Goal: Task Accomplishment & Management: Use online tool/utility

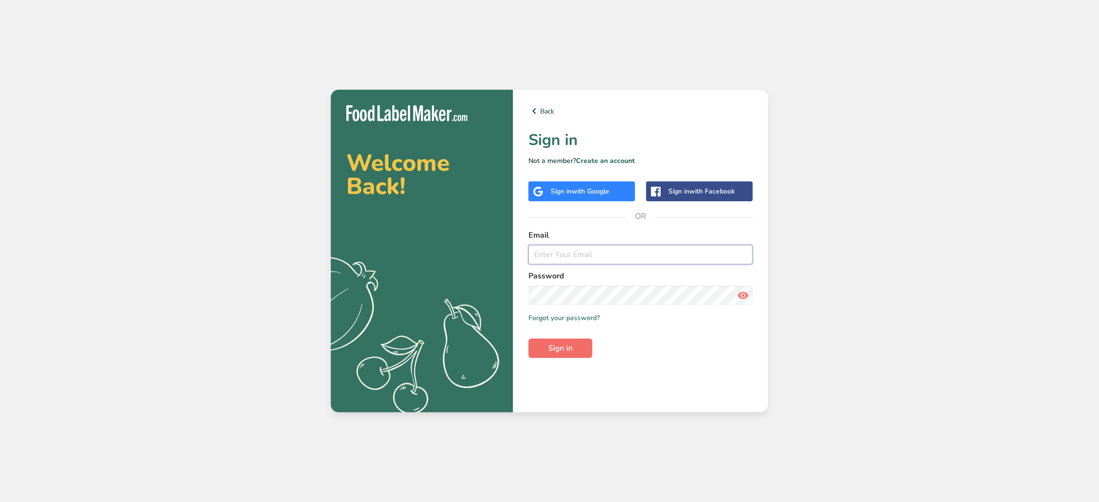
type input "[EMAIL_ADDRESS][DOMAIN_NAME]"
click at [582, 352] on button "Sign in" at bounding box center [561, 347] width 64 height 19
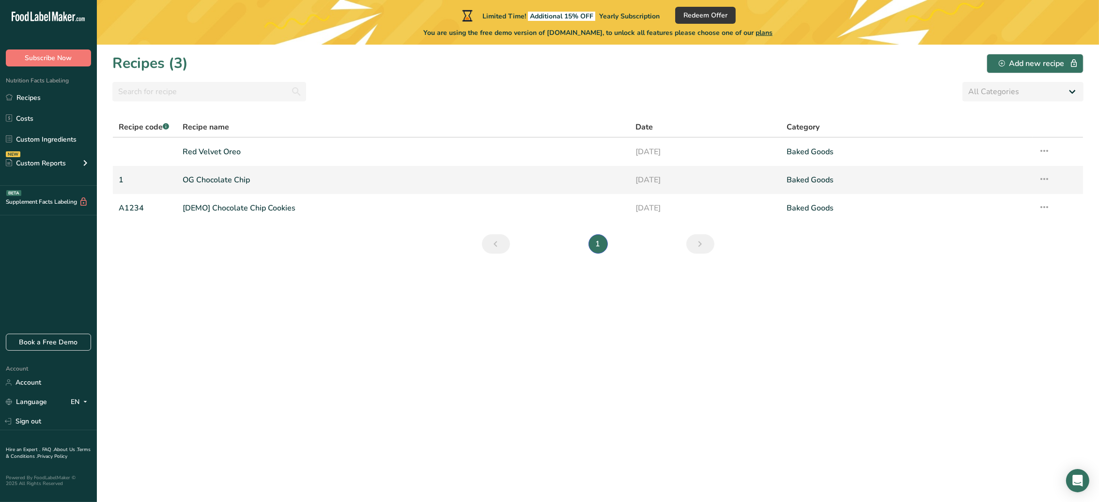
click at [226, 182] on link "OG Chocolate Chip" at bounding box center [404, 180] width 442 height 20
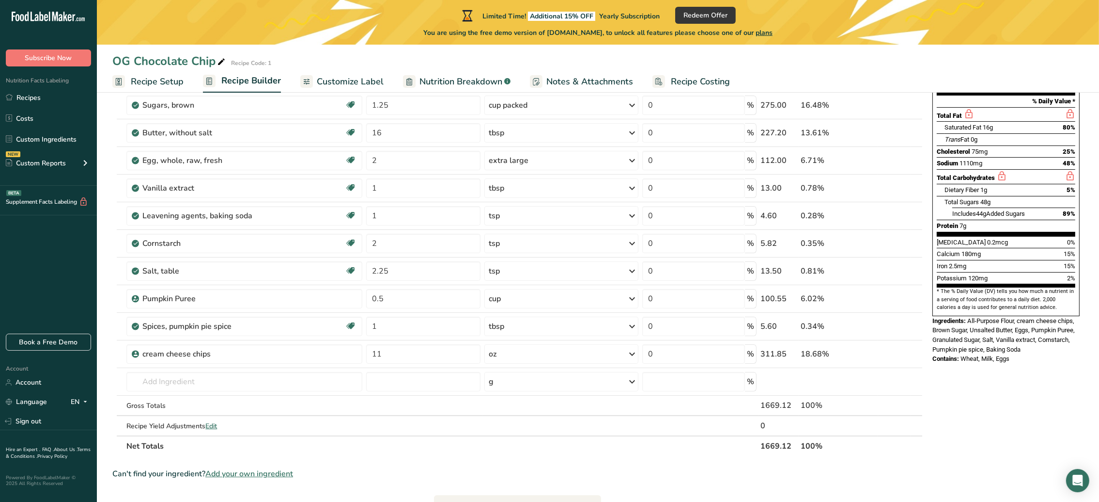
scroll to position [126, 0]
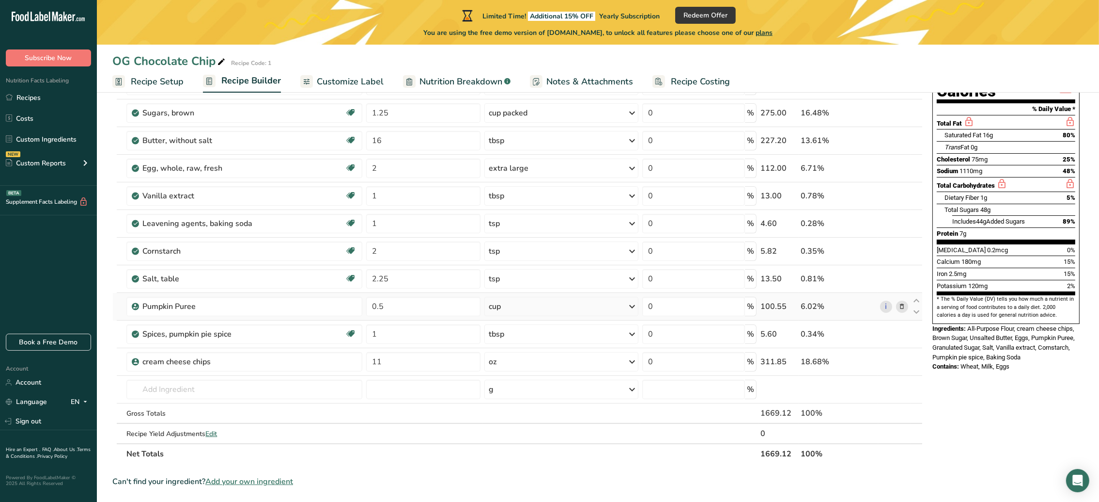
click at [900, 308] on icon at bounding box center [902, 306] width 7 height 10
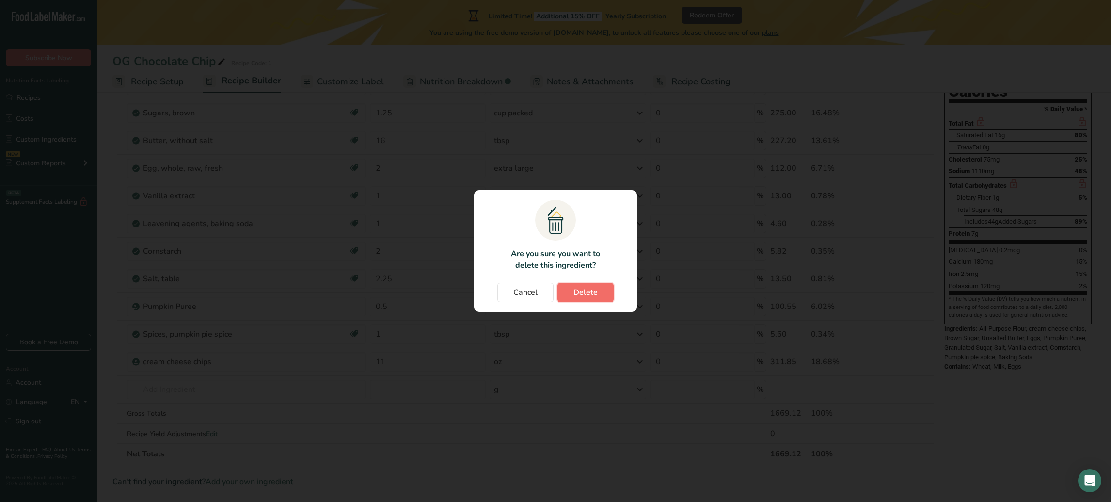
click at [603, 294] on button "Delete" at bounding box center [585, 292] width 56 height 19
type input "1"
type input "11"
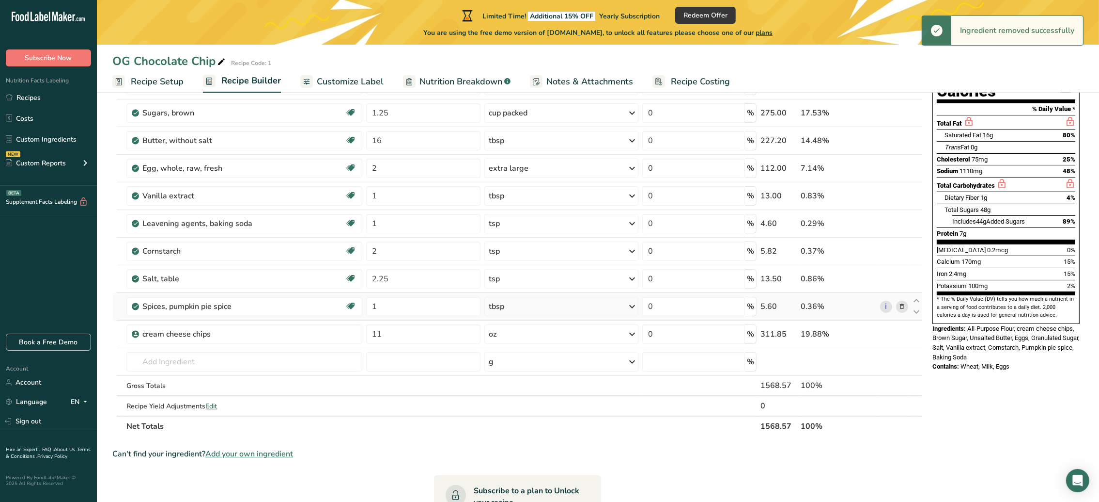
click at [906, 305] on span at bounding box center [903, 306] width 12 height 12
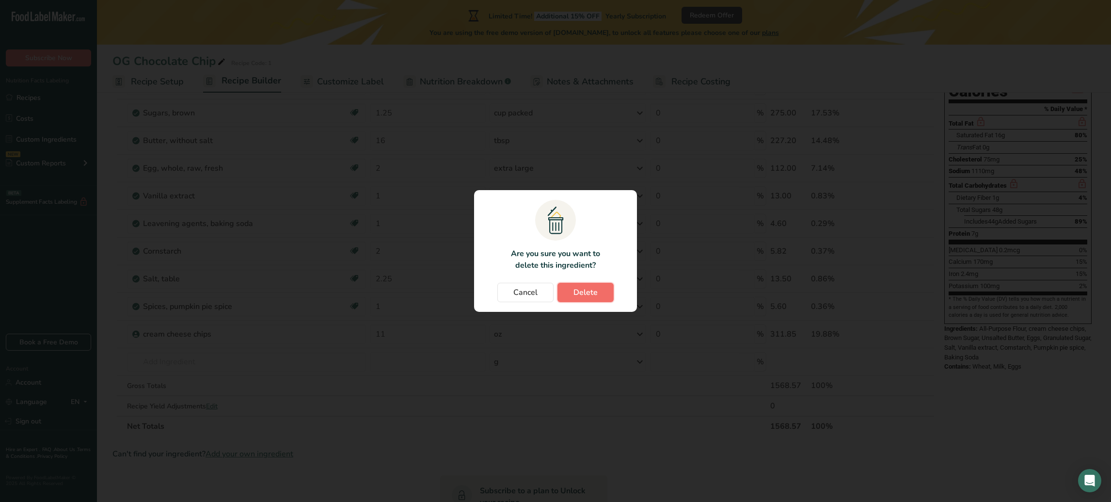
click at [601, 291] on button "Delete" at bounding box center [585, 292] width 56 height 19
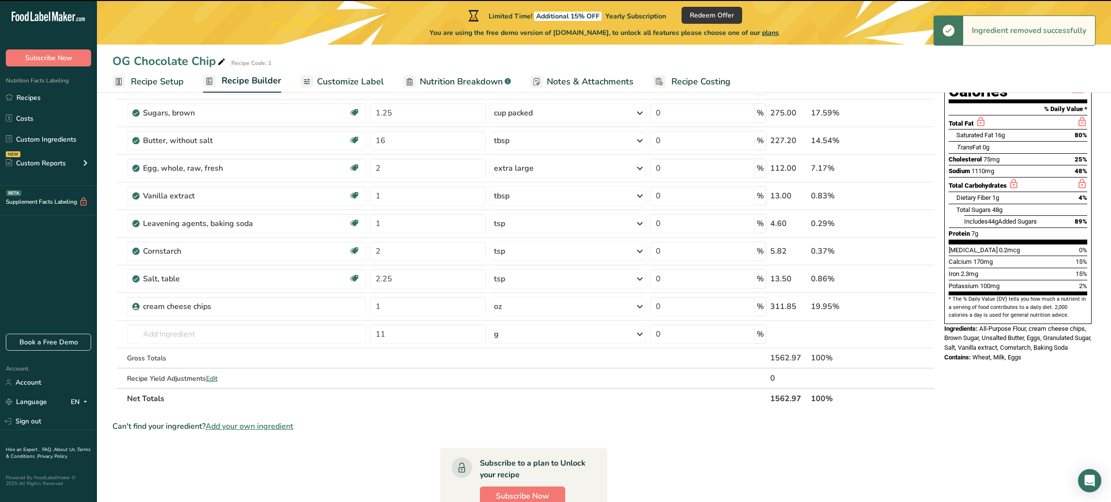
type input "11"
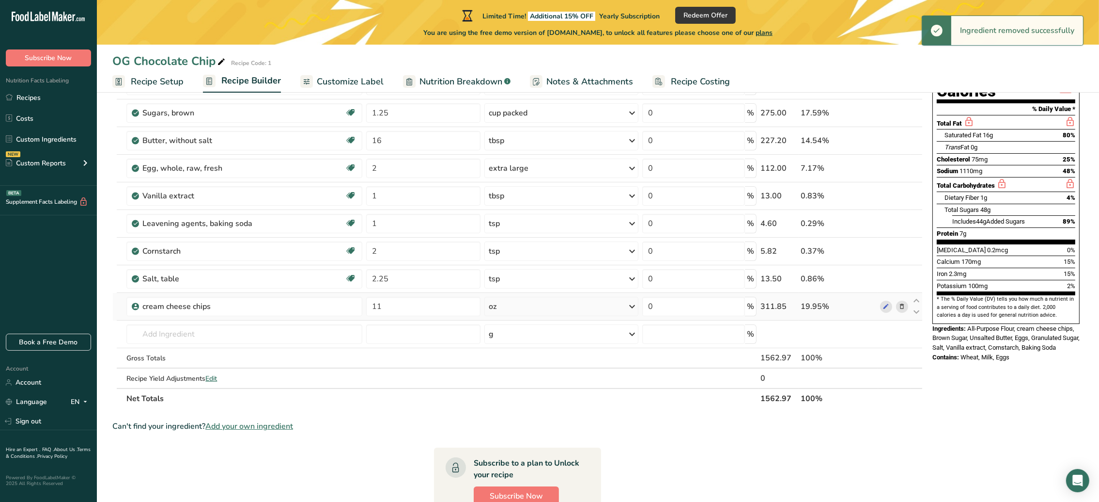
click at [902, 305] on icon at bounding box center [902, 306] width 7 height 10
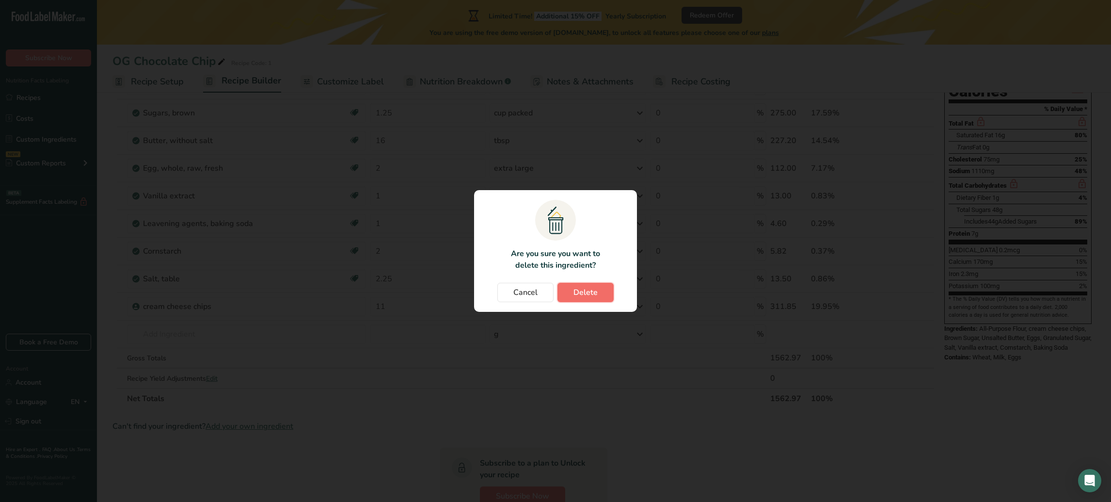
click at [610, 294] on button "Delete" at bounding box center [585, 292] width 56 height 19
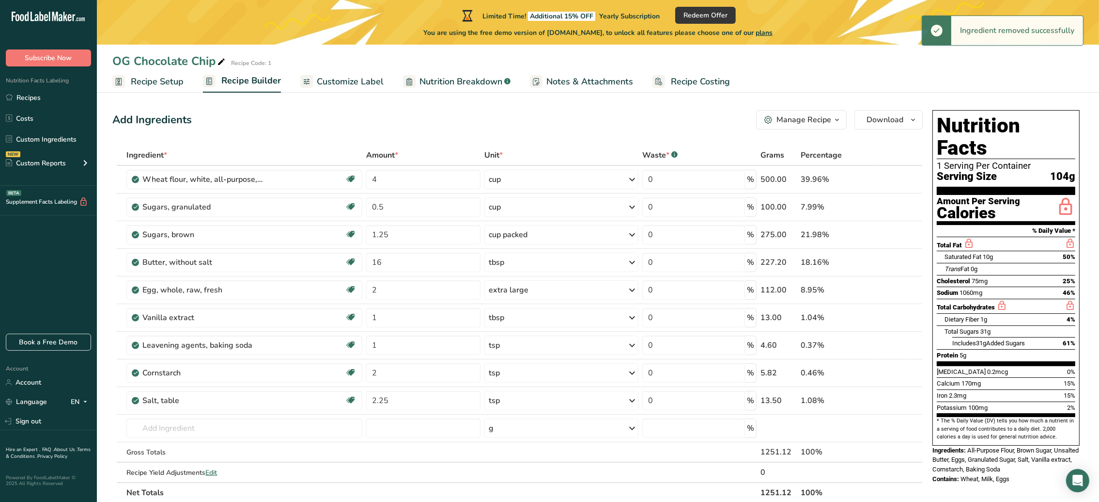
scroll to position [0, 0]
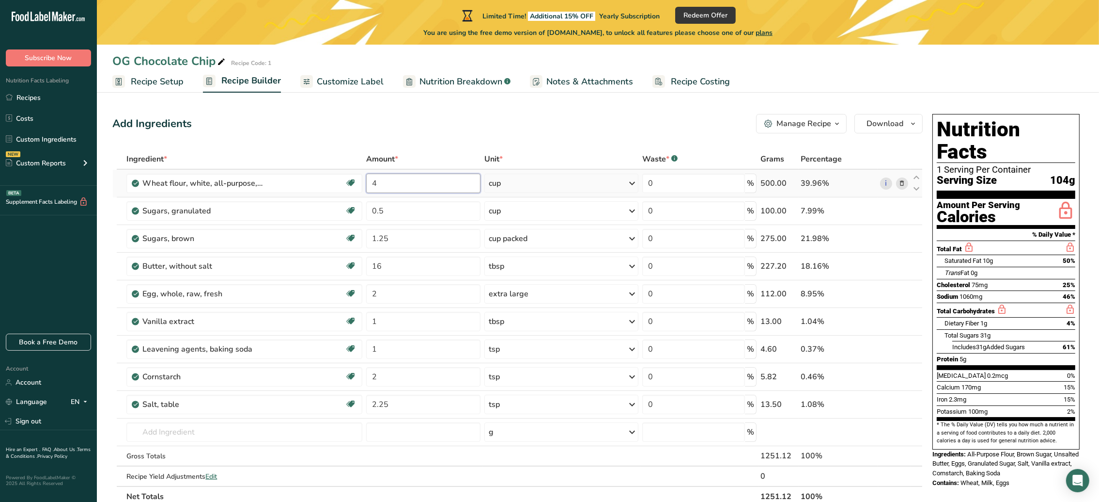
click at [403, 183] on input "4" at bounding box center [423, 182] width 114 height 19
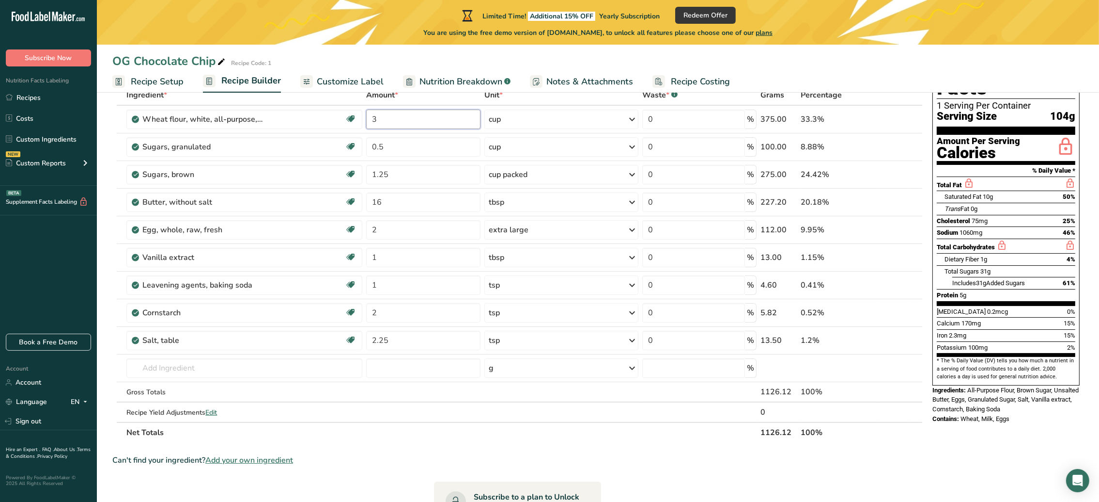
scroll to position [70, 0]
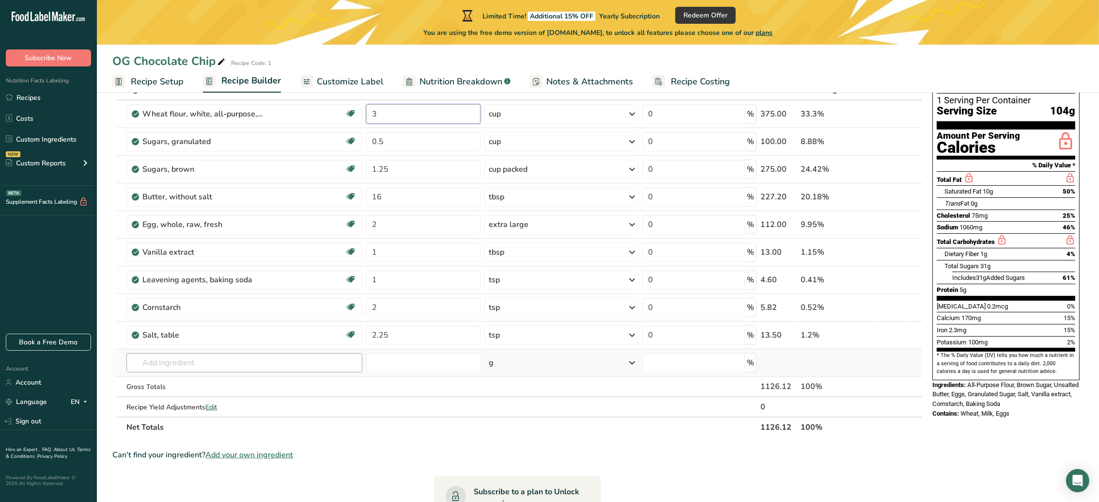
type input "3"
click at [185, 366] on div "Ingredient * Amount * Unit * Waste * .a-a{fill:#347362;}.b-a{fill:#fff;} Grams …" at bounding box center [517, 258] width 811 height 358
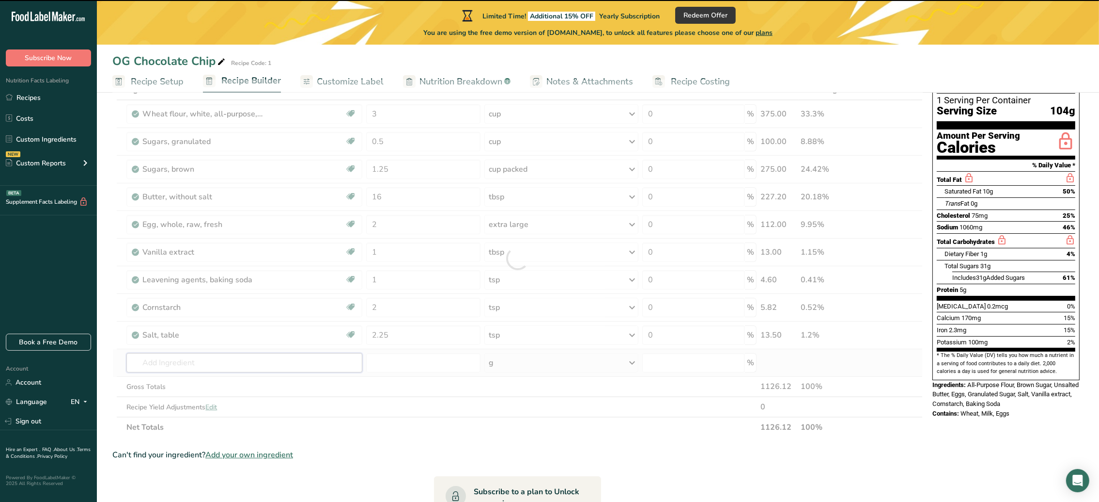
type input "o"
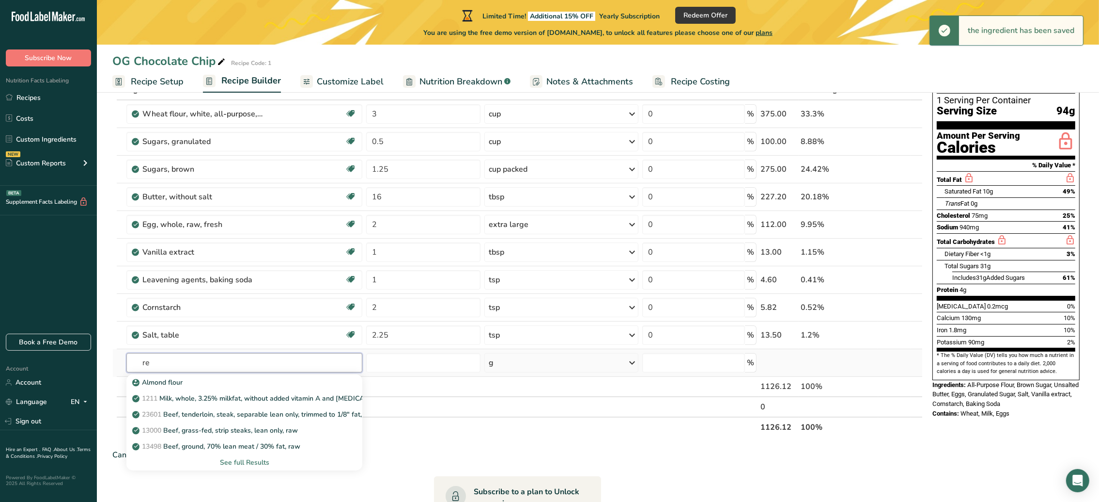
type input "r"
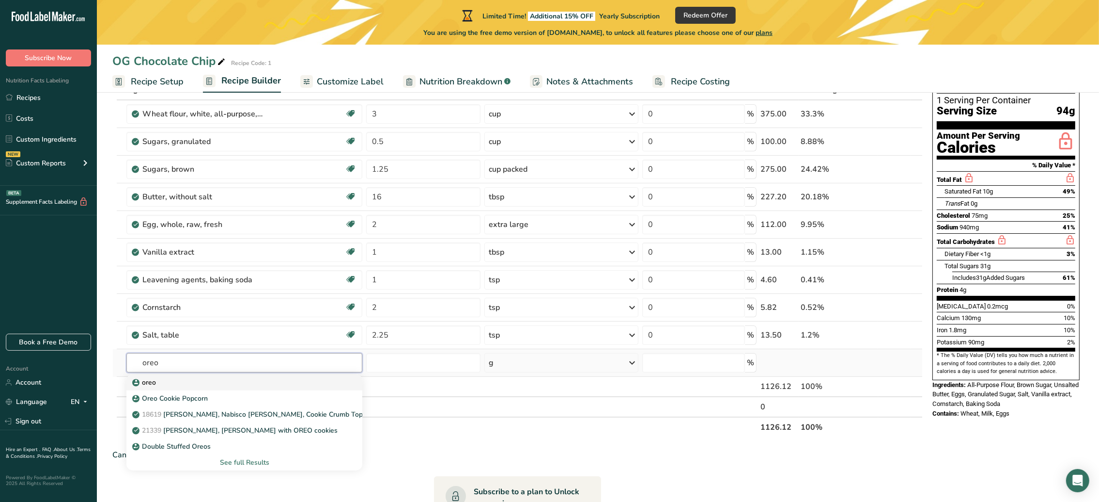
type input "oreo"
click at [151, 378] on p "oreo" at bounding box center [145, 382] width 22 height 10
type input "oreo"
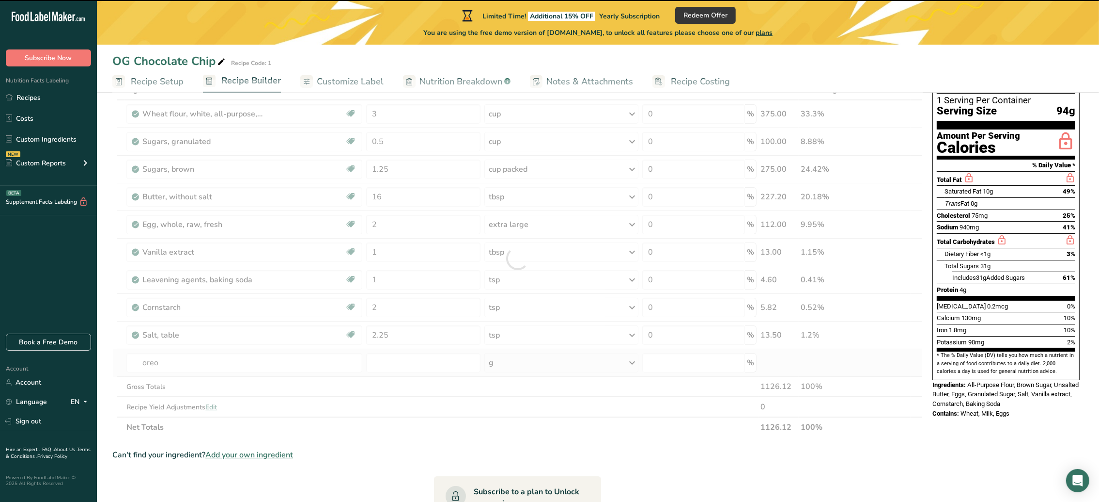
type input "0"
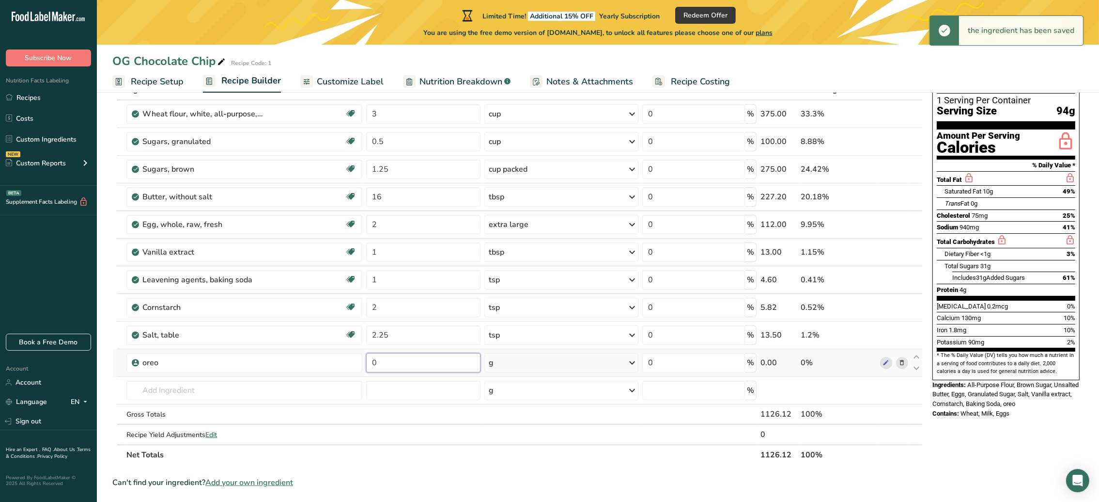
click at [384, 360] on input "0" at bounding box center [423, 362] width 114 height 19
type input "14"
click at [533, 361] on div "Ingredient * Amount * Unit * Waste * .a-a{fill:#347362;}.b-a{fill:#fff;} Grams …" at bounding box center [517, 271] width 811 height 385
click at [632, 364] on icon at bounding box center [633, 362] width 12 height 17
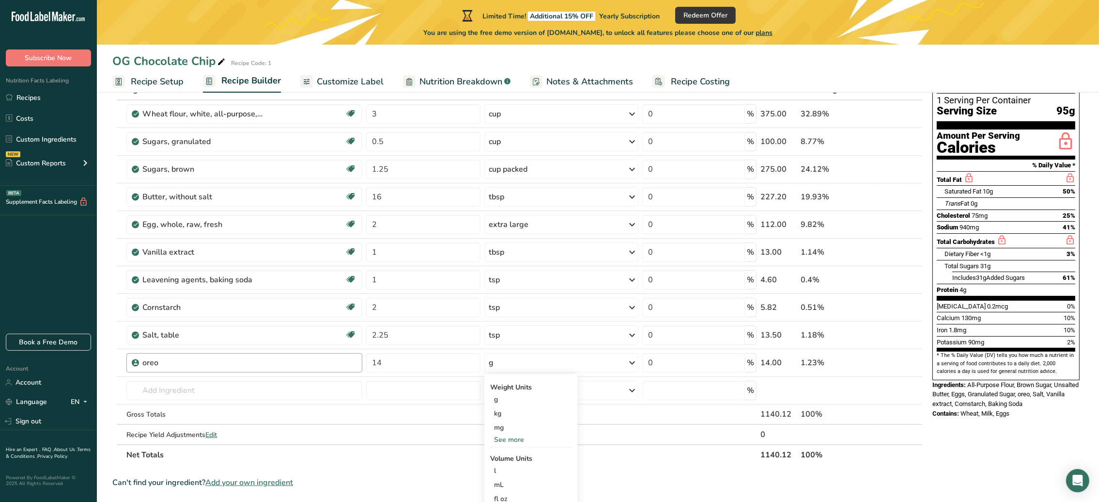
click at [281, 369] on div "oreo" at bounding box center [244, 362] width 236 height 19
click at [158, 363] on div "oreo" at bounding box center [202, 363] width 121 height 12
click at [903, 361] on icon at bounding box center [902, 363] width 7 height 10
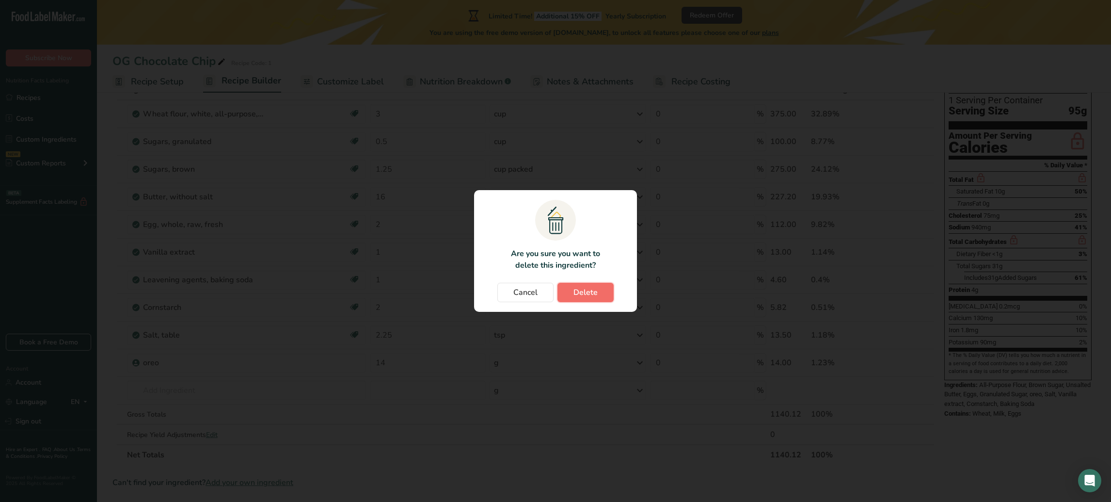
click at [588, 285] on button "Delete" at bounding box center [585, 292] width 56 height 19
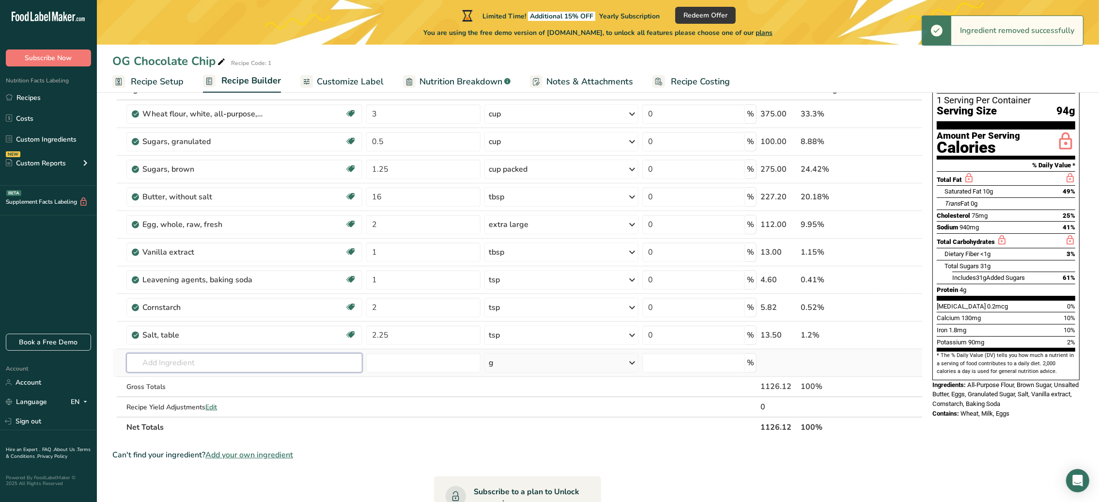
click at [169, 362] on input "text" at bounding box center [244, 362] width 236 height 19
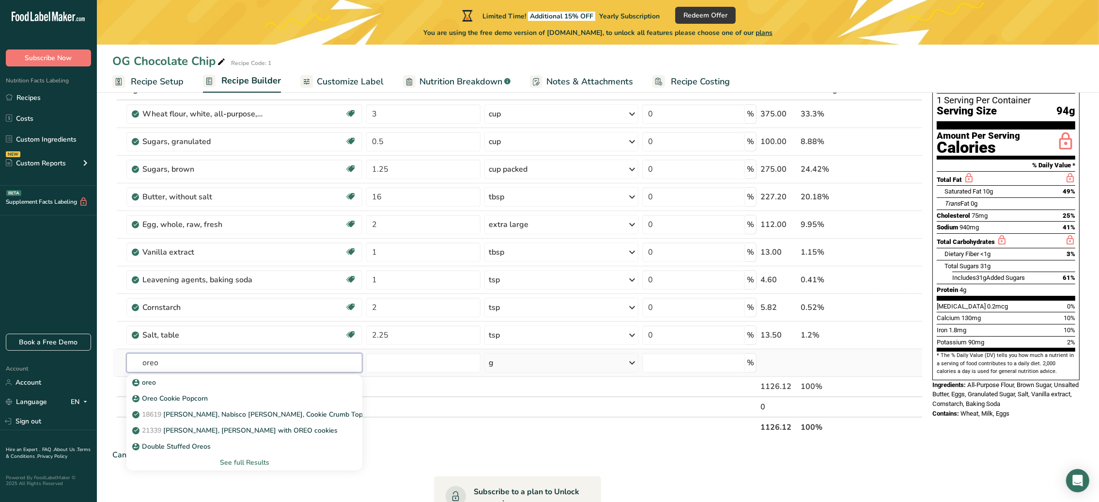
type input "oreo"
click at [236, 464] on div "See full Results" at bounding box center [244, 462] width 220 height 10
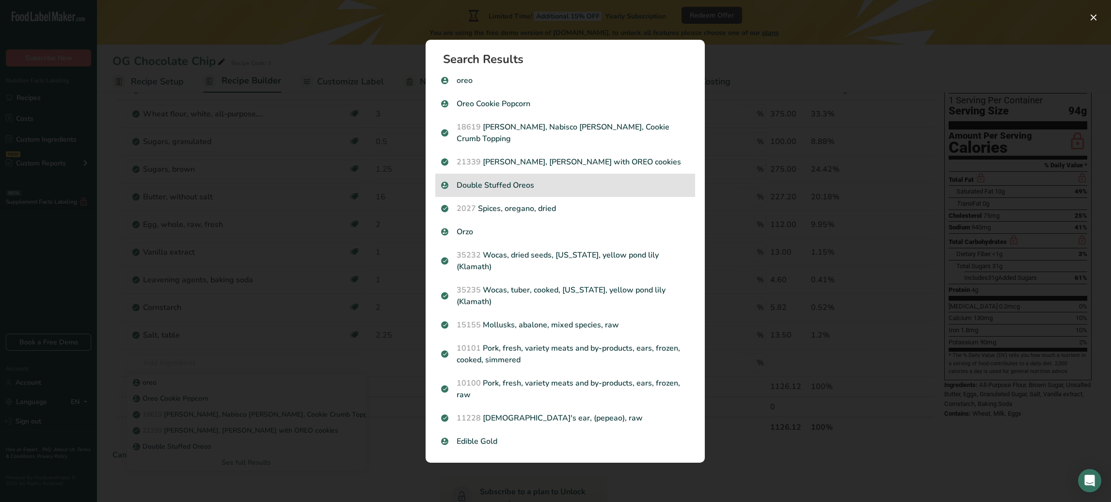
click at [490, 189] on p "Double Stuffed Oreos" at bounding box center [565, 185] width 248 height 12
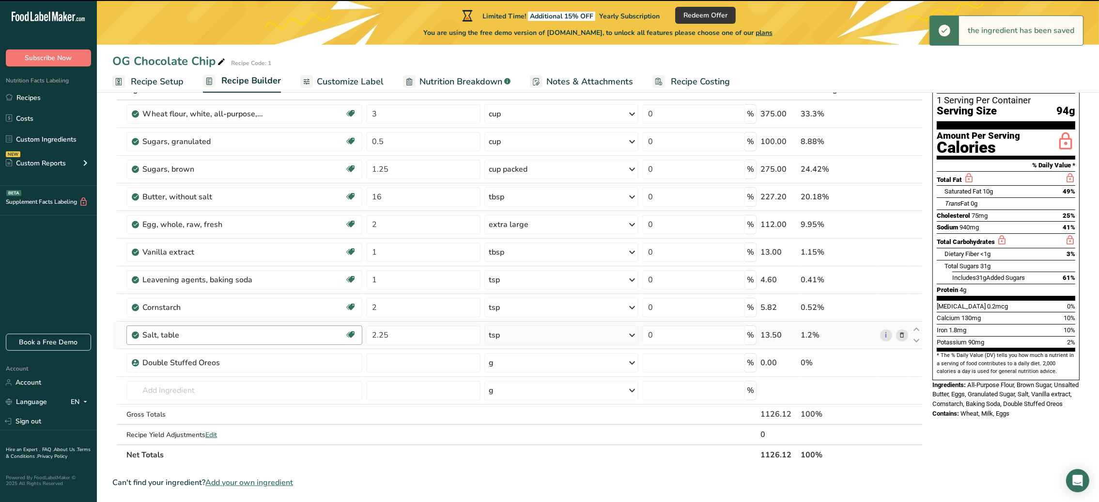
type input "0"
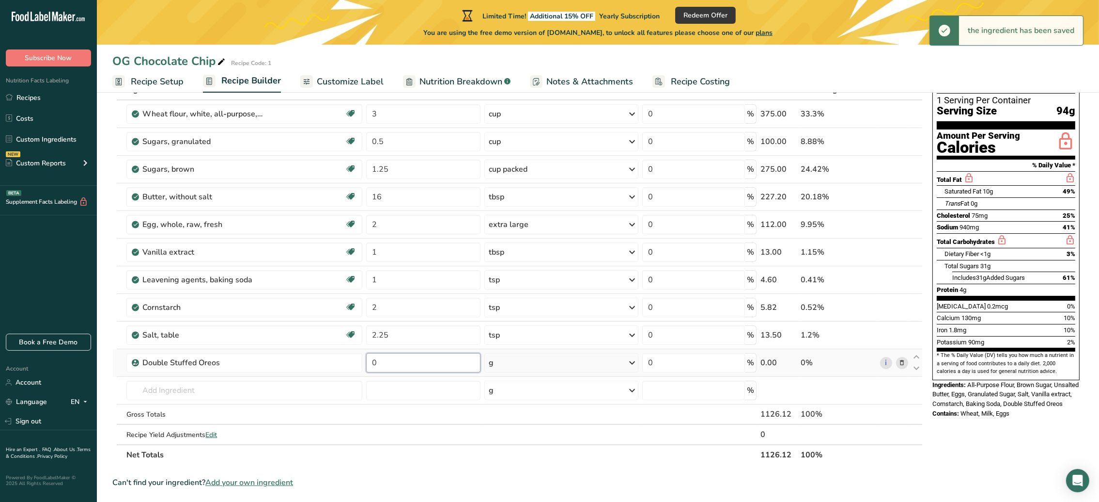
click at [389, 367] on input "0" at bounding box center [423, 362] width 114 height 19
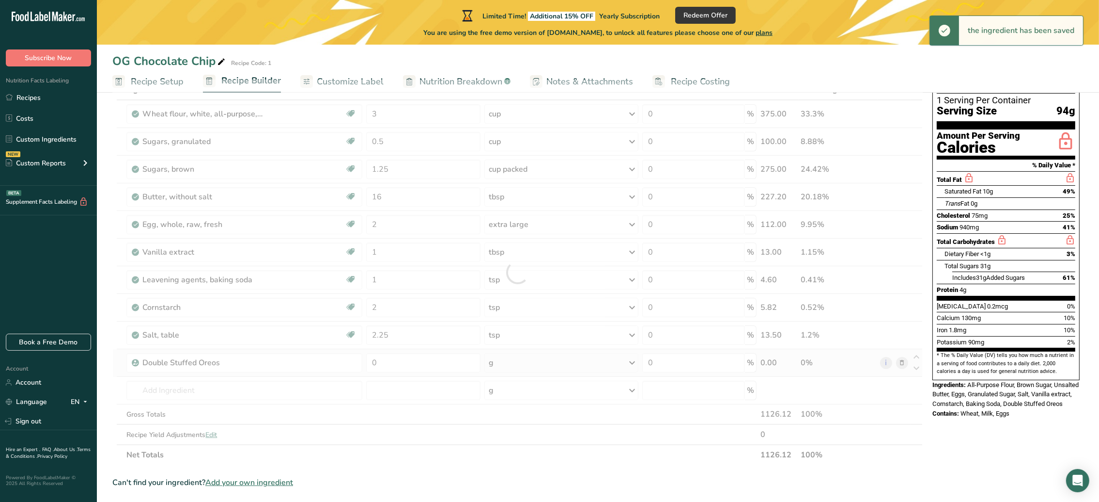
click at [526, 355] on div "Ingredient * Amount * Unit * Waste * .a-a{fill:#347362;}.b-a{fill:#fff;} Grams …" at bounding box center [517, 271] width 811 height 385
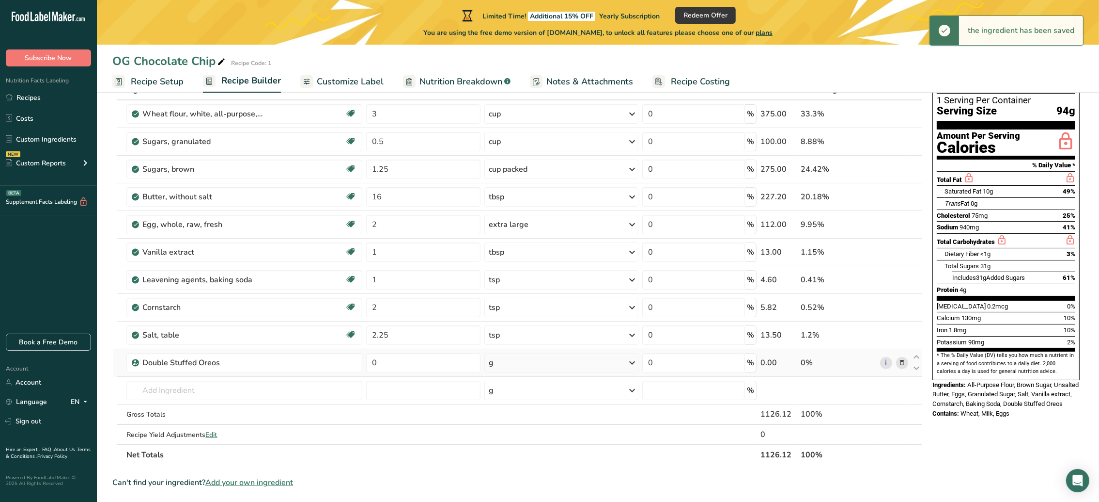
click at [500, 364] on div "g" at bounding box center [562, 362] width 154 height 19
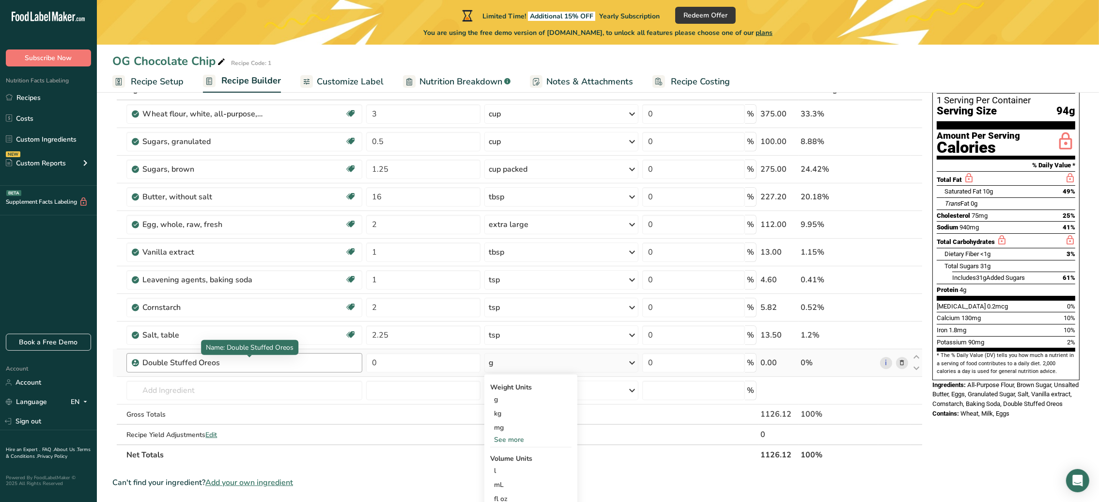
click at [257, 359] on div "Double Stuffed Oreos" at bounding box center [202, 363] width 121 height 12
click at [903, 361] on icon at bounding box center [902, 363] width 7 height 10
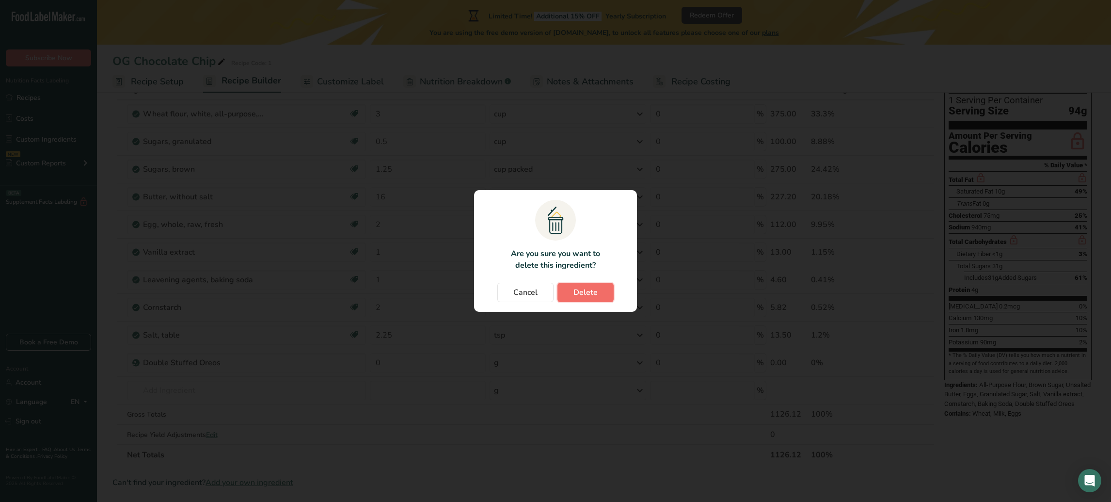
click at [579, 293] on span "Delete" at bounding box center [585, 292] width 24 height 12
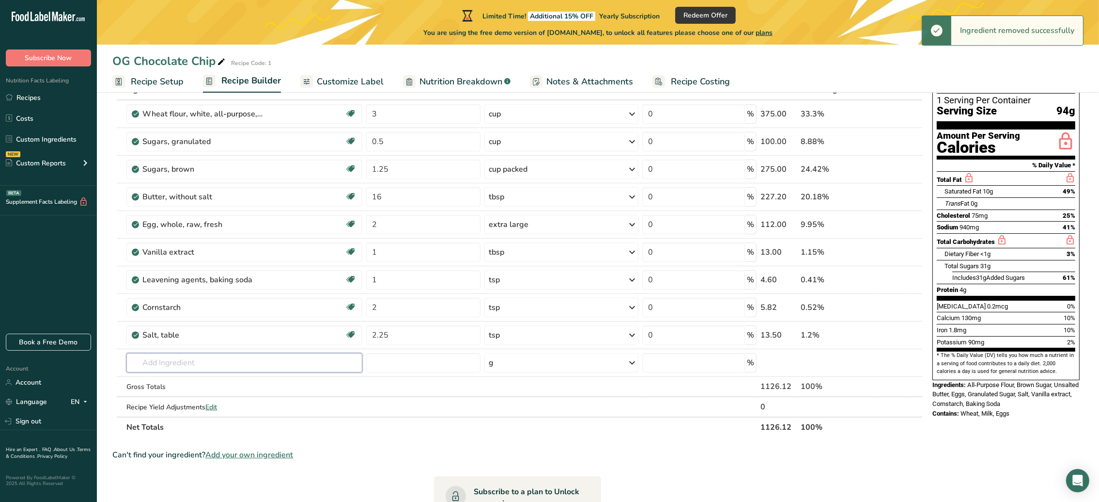
click at [194, 364] on input "text" at bounding box center [244, 362] width 236 height 19
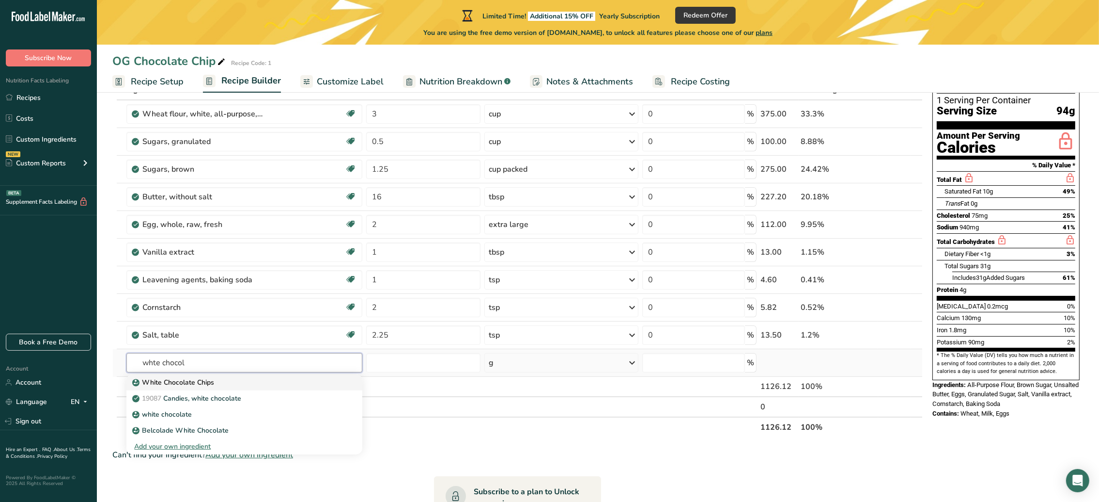
type input "whte chocol"
click at [190, 381] on p "White Chocolate Chips" at bounding box center [174, 382] width 80 height 10
type input "White Chocolate Chips"
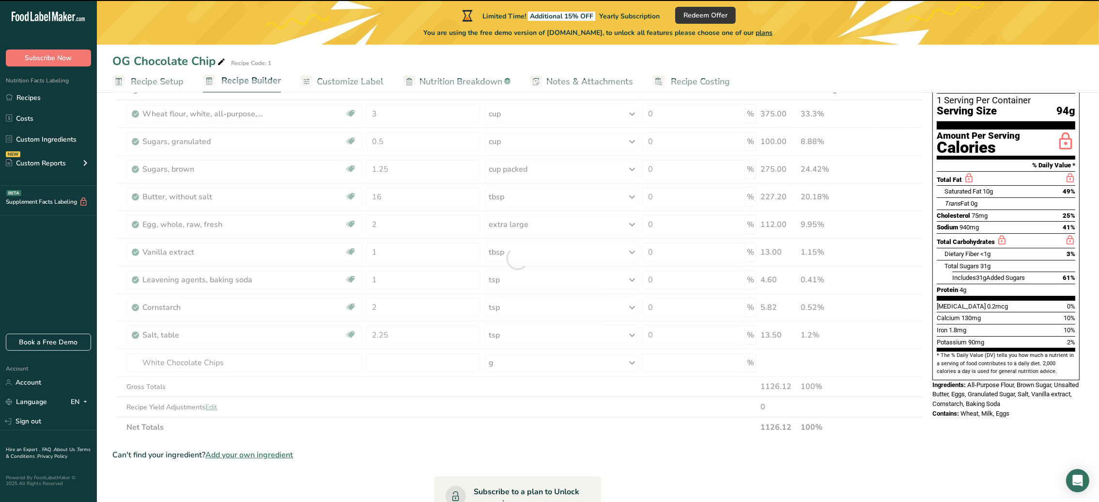
type input "0"
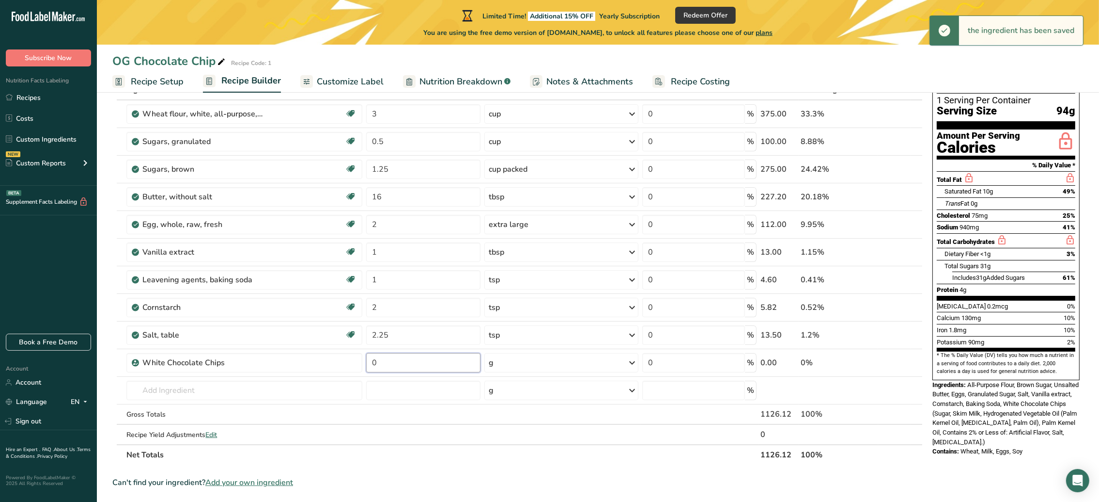
click at [411, 363] on input "0" at bounding box center [423, 362] width 114 height 19
type input "2"
click at [542, 359] on div "Ingredient * Amount * Unit * Waste * .a-a{fill:#347362;}.b-a{fill:#fff;} Grams …" at bounding box center [517, 271] width 811 height 385
click at [630, 363] on icon at bounding box center [633, 362] width 12 height 17
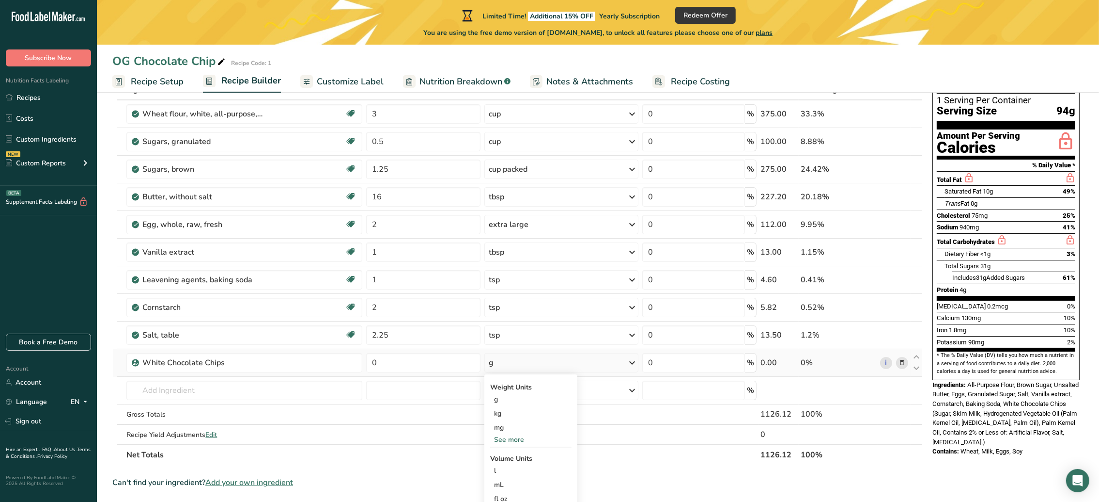
click at [510, 439] on div "See more" at bounding box center [530, 439] width 81 height 10
click at [500, 471] on div "oz" at bounding box center [530, 469] width 81 height 14
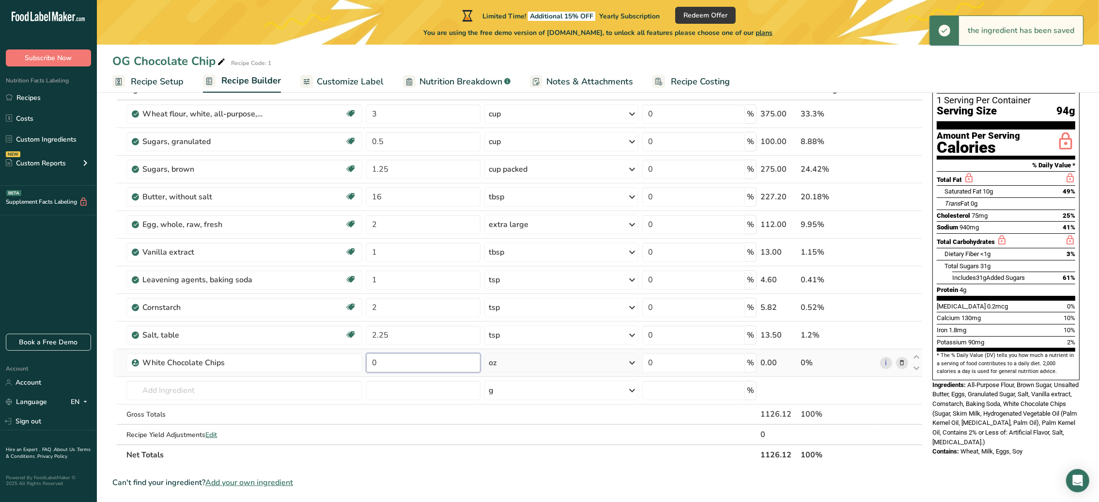
click at [393, 372] on input "0" at bounding box center [423, 362] width 114 height 19
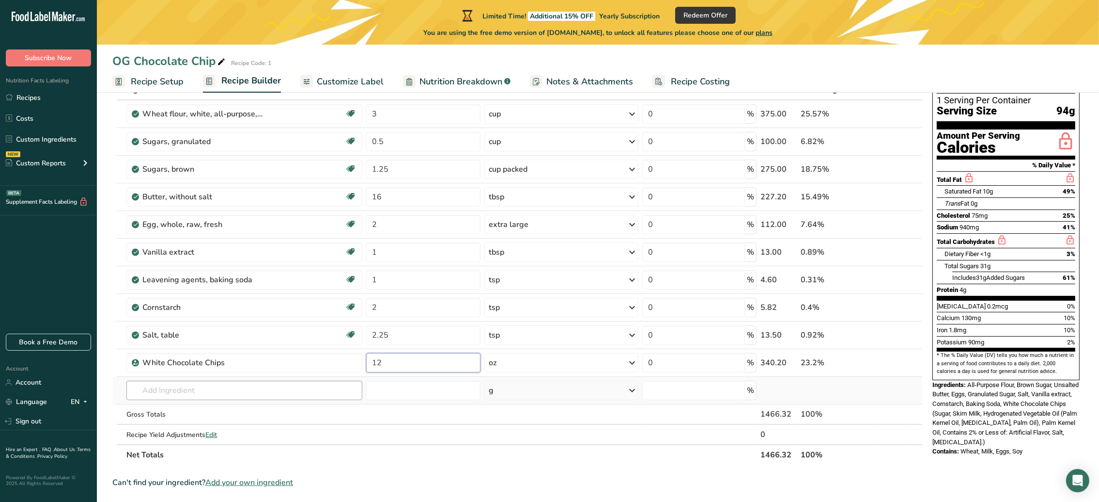
type input "12"
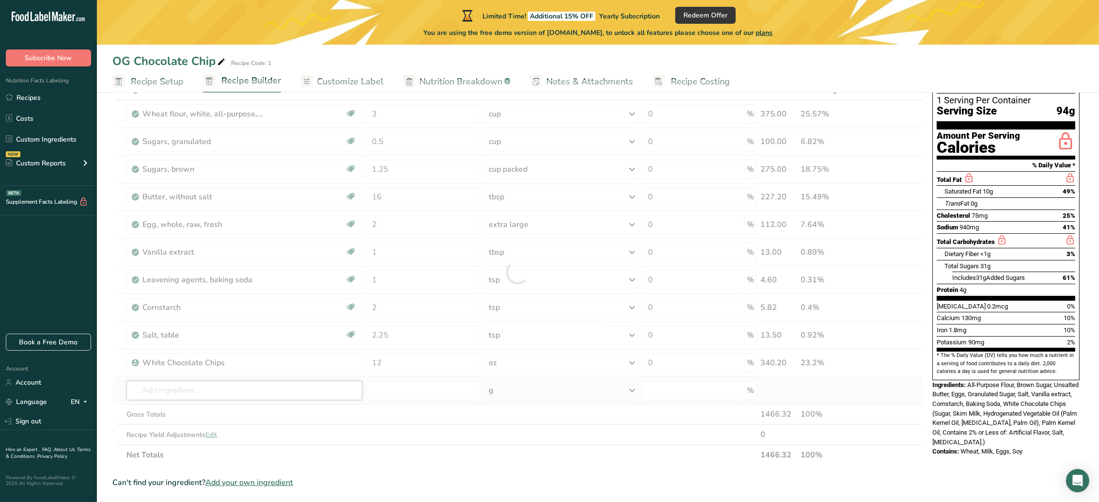
click at [217, 395] on div "Ingredient * Amount * Unit * Waste * .a-a{fill:#347362;}.b-a{fill:#fff;} Grams …" at bounding box center [517, 271] width 811 height 385
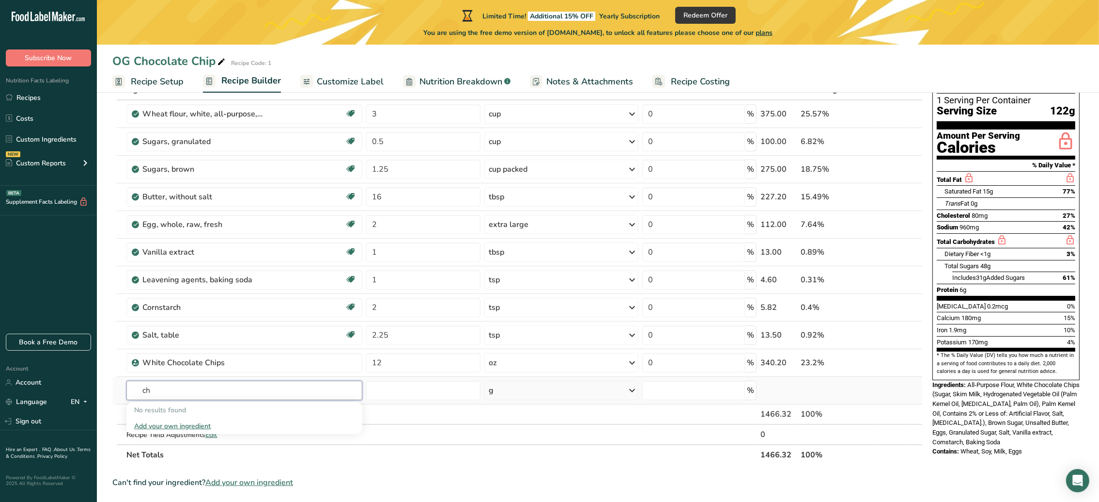
type input "c"
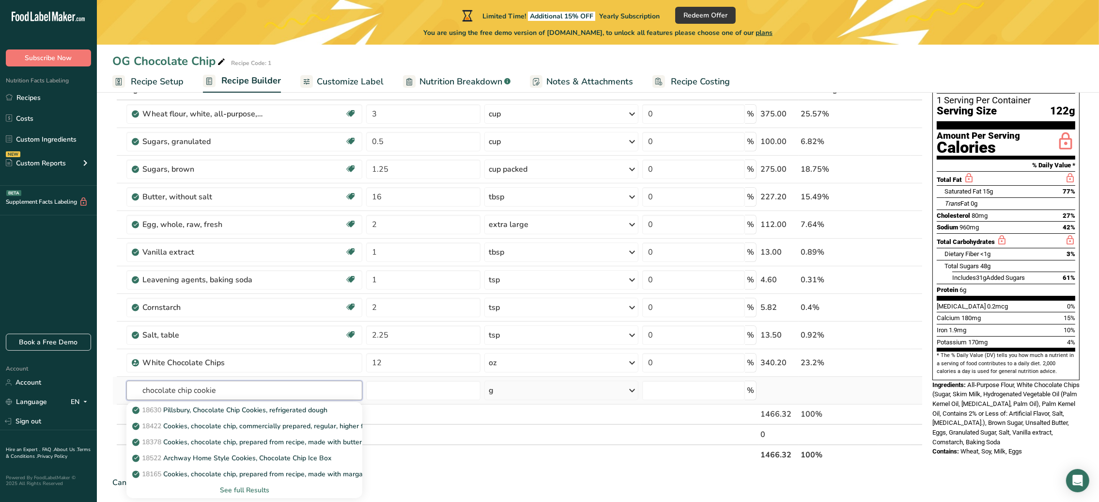
type input "chocolate chip cookie"
click at [248, 486] on div "See full Results" at bounding box center [244, 490] width 220 height 10
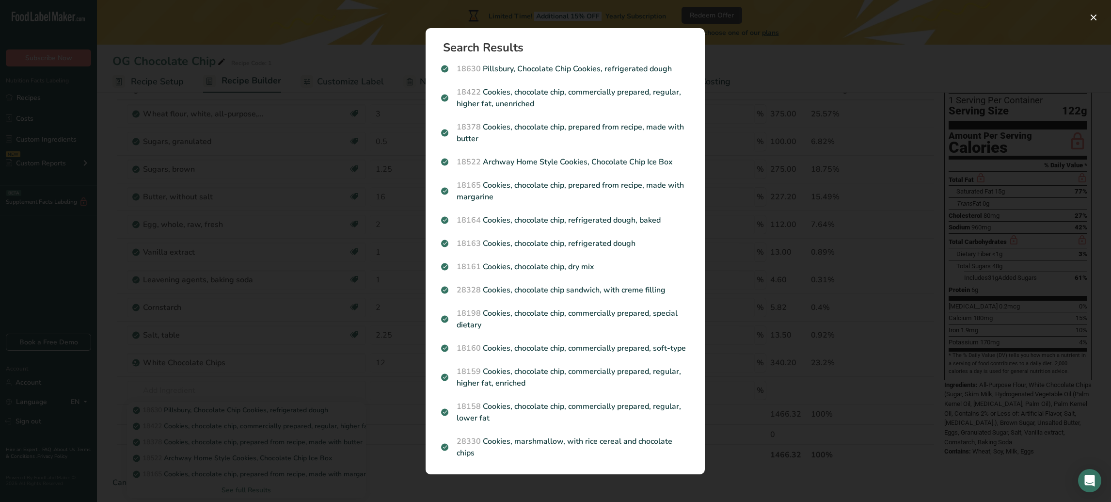
click at [296, 396] on div "Search results modal" at bounding box center [555, 251] width 1111 height 502
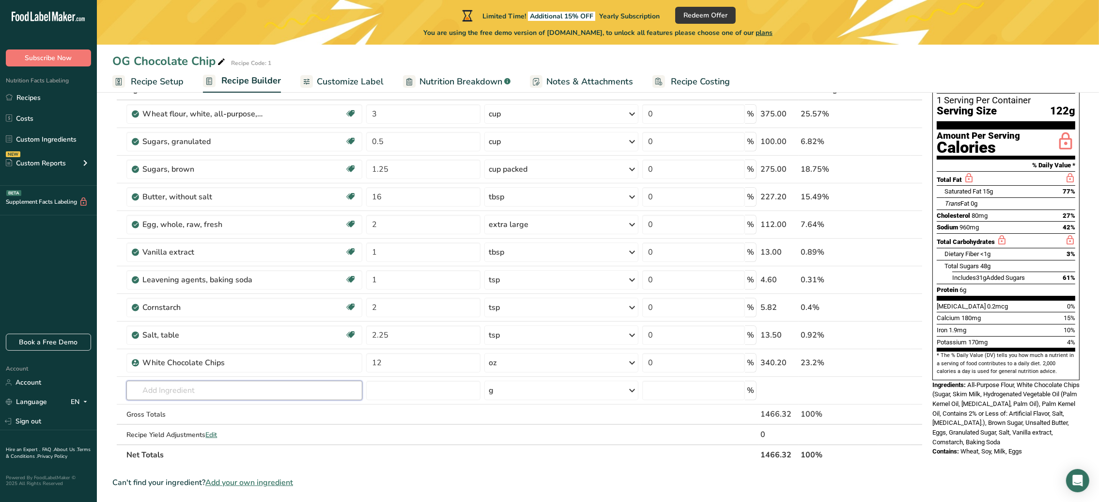
click at [296, 396] on input "text" at bounding box center [244, 389] width 236 height 19
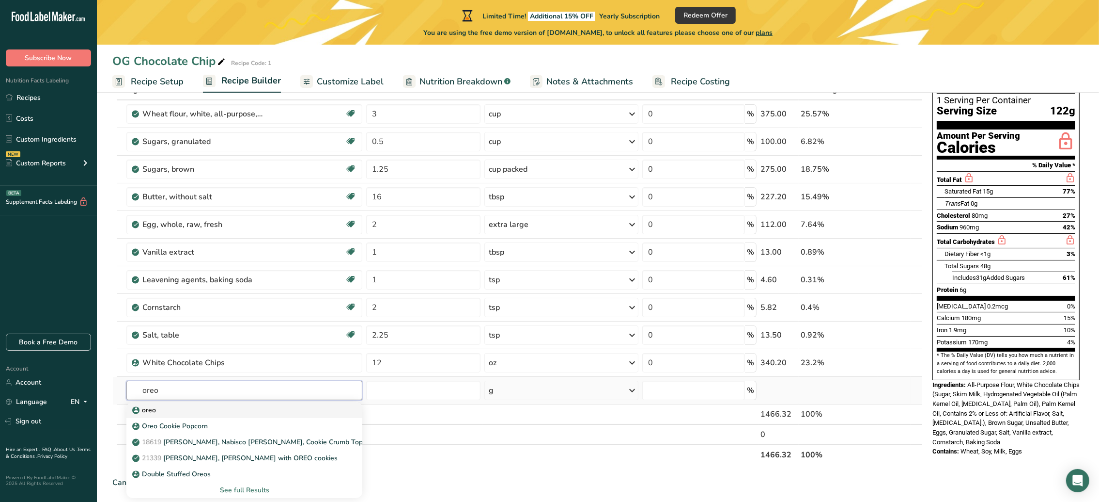
type input "oreo"
click at [175, 409] on div "oreo" at bounding box center [236, 410] width 205 height 10
type input "oreo"
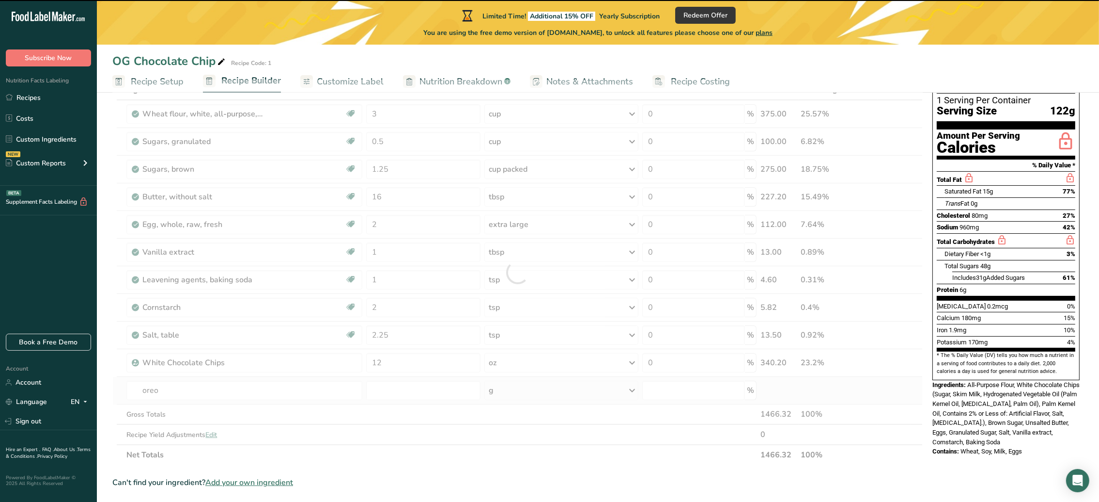
type input "0"
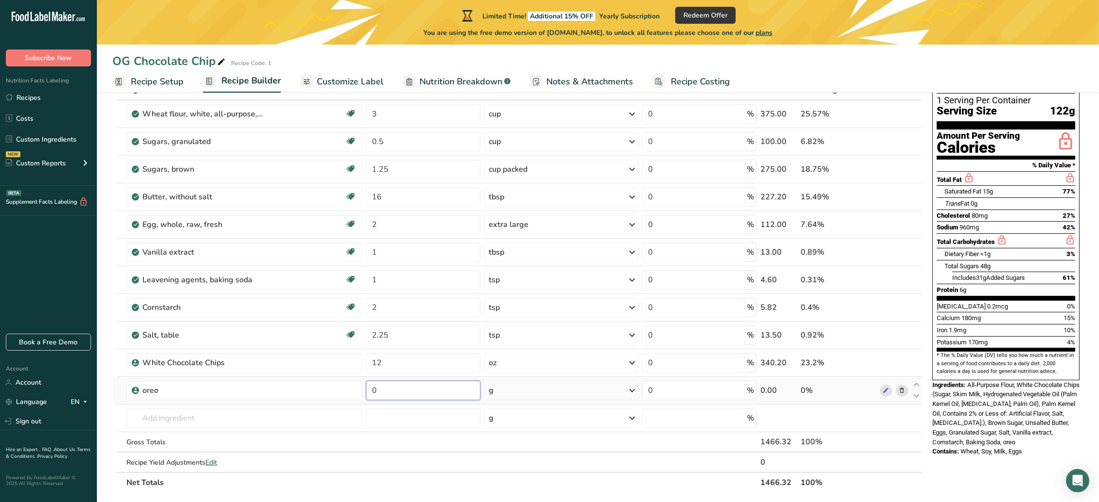
click at [378, 389] on input "0" at bounding box center [423, 389] width 114 height 19
type input "171"
click at [204, 418] on div "Ingredient * Amount * Unit * Waste * .a-a{fill:#347362;}.b-a{fill:#fff;} Grams …" at bounding box center [517, 285] width 811 height 413
type input "chips ah"
click at [202, 400] on div "Add your own ingredient" at bounding box center [244, 400] width 220 height 10
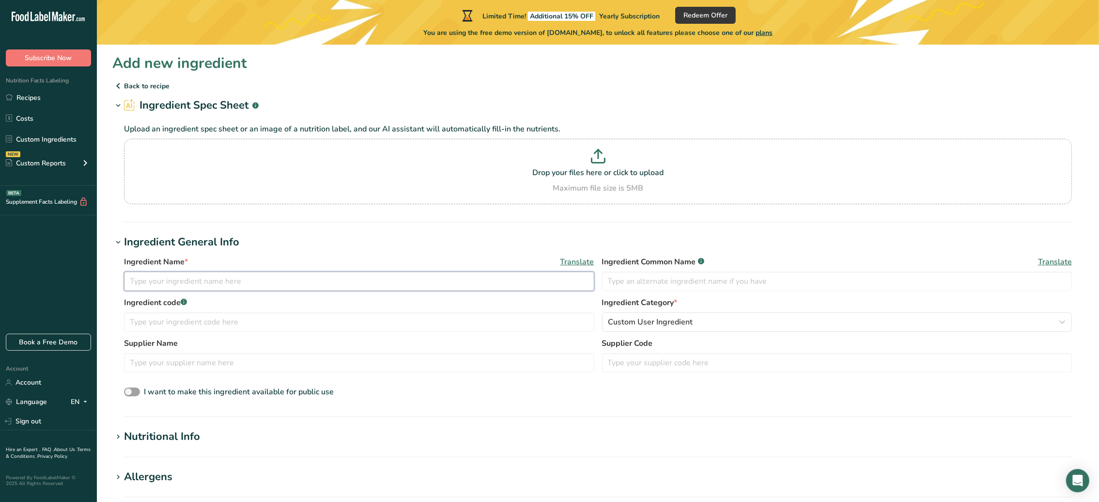
click at [173, 283] on input "text" at bounding box center [359, 280] width 471 height 19
type input "chips ahoy cookie"
click at [211, 361] on input "text" at bounding box center [359, 362] width 471 height 19
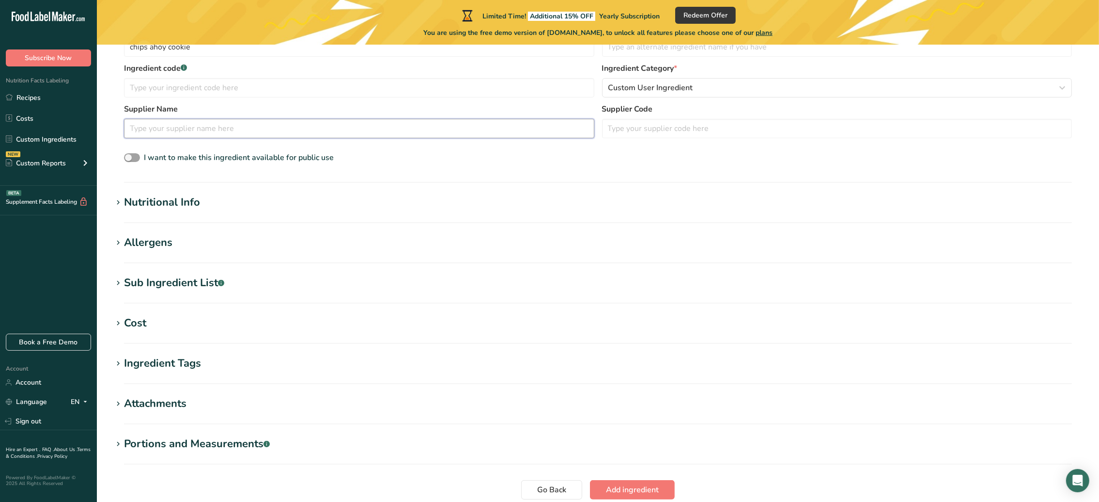
scroll to position [238, 0]
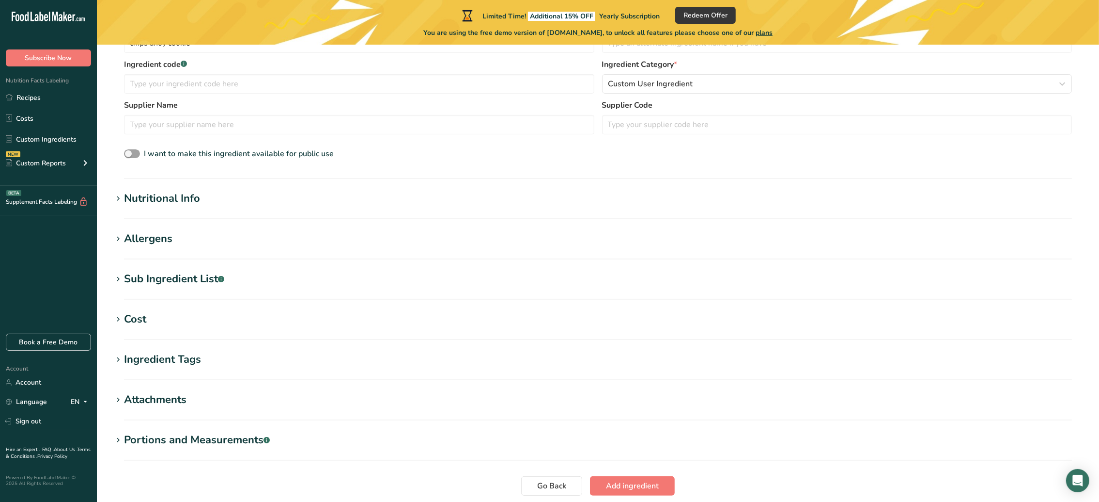
click at [118, 203] on icon at bounding box center [118, 199] width 9 height 14
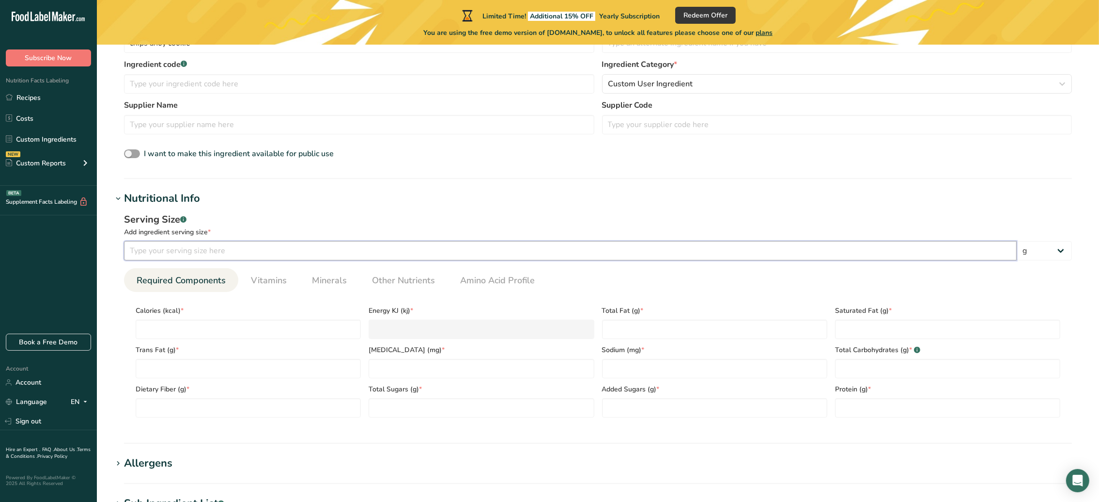
click at [182, 248] on input "number" at bounding box center [570, 250] width 893 height 19
type input "12"
click at [216, 328] on input "number" at bounding box center [248, 328] width 225 height 19
type input "6"
type KJ "25.1"
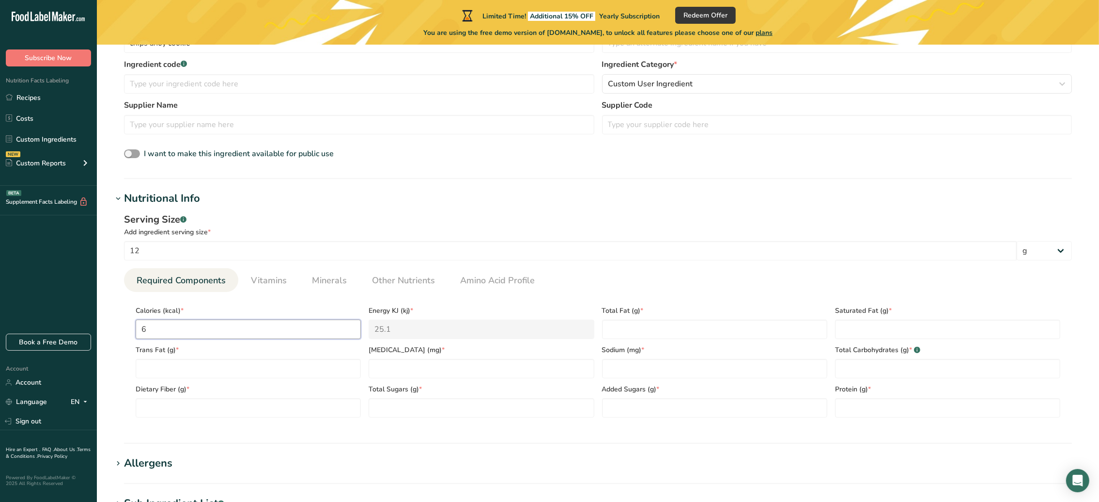
type input "64"
type KJ "267.8"
type input "640"
type KJ "2677.8"
type input "640"
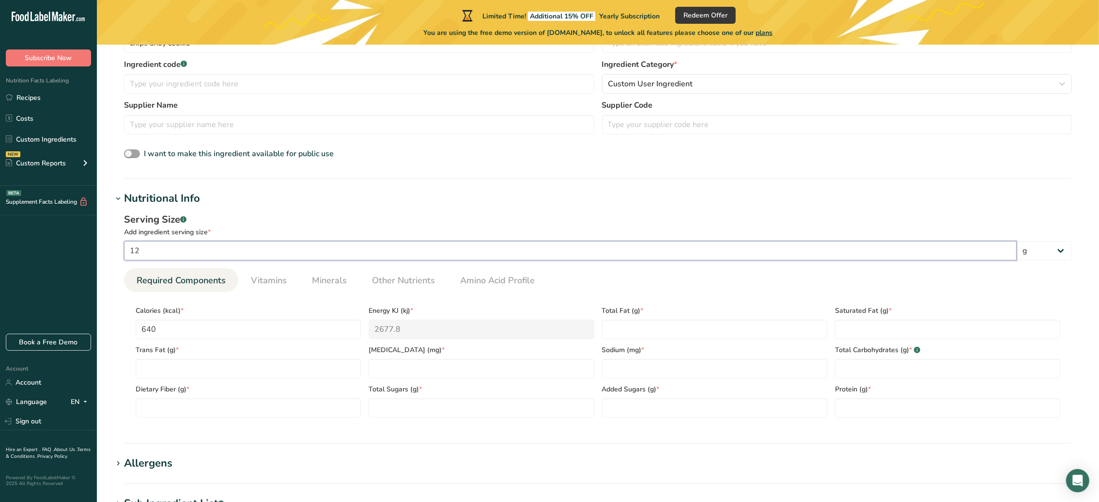
click at [565, 258] on input "12" at bounding box center [570, 250] width 893 height 19
type input "1"
type input "3"
click at [202, 332] on input "640" at bounding box center [248, 328] width 225 height 19
type input "64"
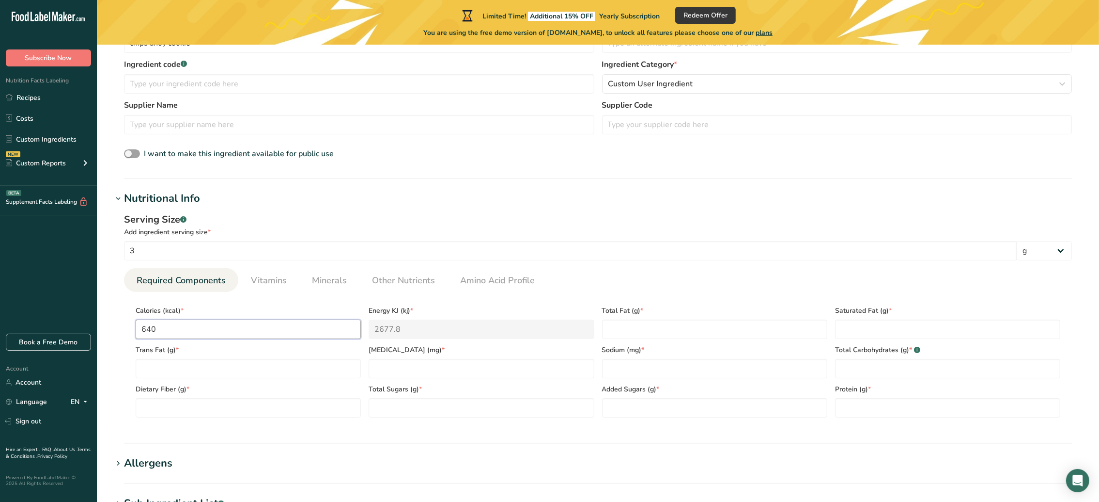
type KJ "267.8"
type input "6"
type KJ "25.1"
type input "0"
type KJ "0"
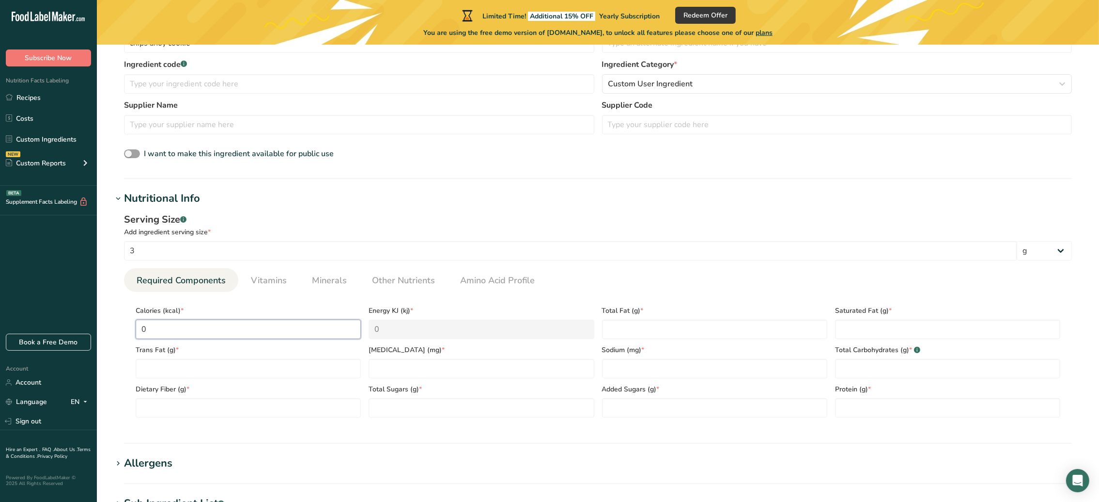
type input "1"
type KJ "4.2"
type input "16"
type KJ "66.9"
type input "160"
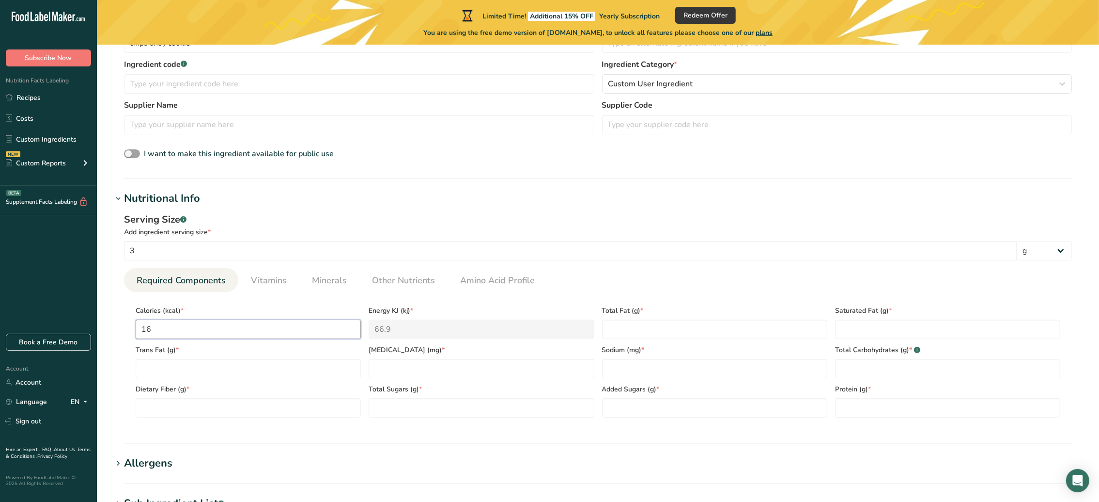
type KJ "669.4"
type input "160"
click at [668, 331] on Fat "number" at bounding box center [714, 328] width 225 height 19
type Fat "8"
click at [870, 334] on Fat "number" at bounding box center [947, 328] width 225 height 19
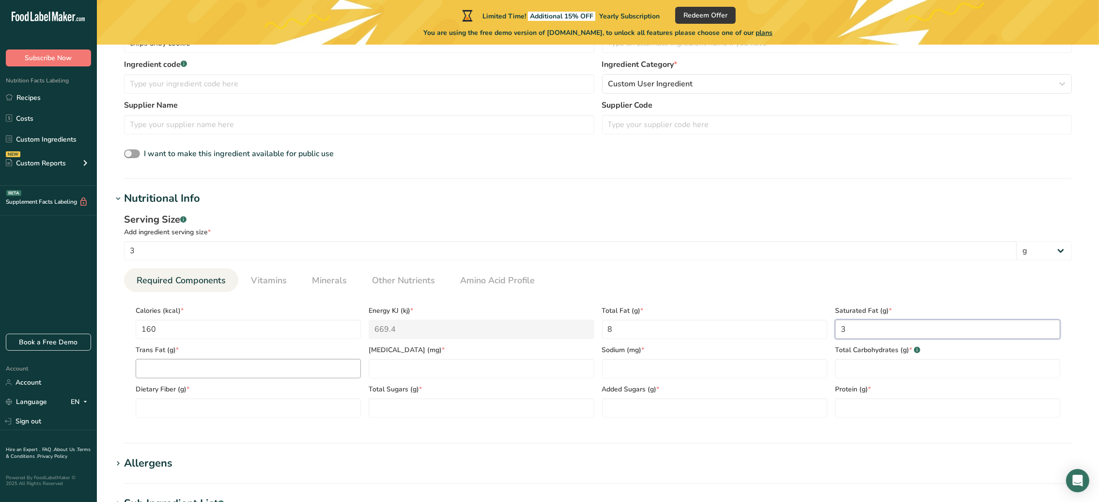
type Fat "3"
click at [287, 370] on Fat "number" at bounding box center [248, 368] width 225 height 19
type Fat "0"
click at [447, 375] on input "number" at bounding box center [481, 368] width 225 height 19
type input "0"
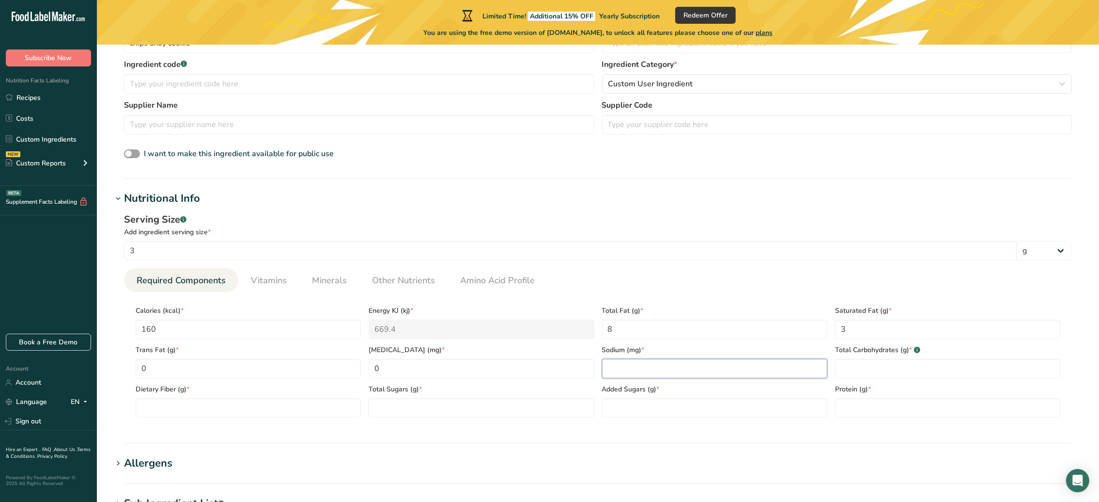
click at [655, 365] on input "number" at bounding box center [714, 368] width 225 height 19
type input "105"
click at [871, 367] on Carbohydrates "number" at bounding box center [947, 368] width 225 height 19
type Carbohydrates "22"
click at [244, 411] on Fiber "number" at bounding box center [248, 407] width 225 height 19
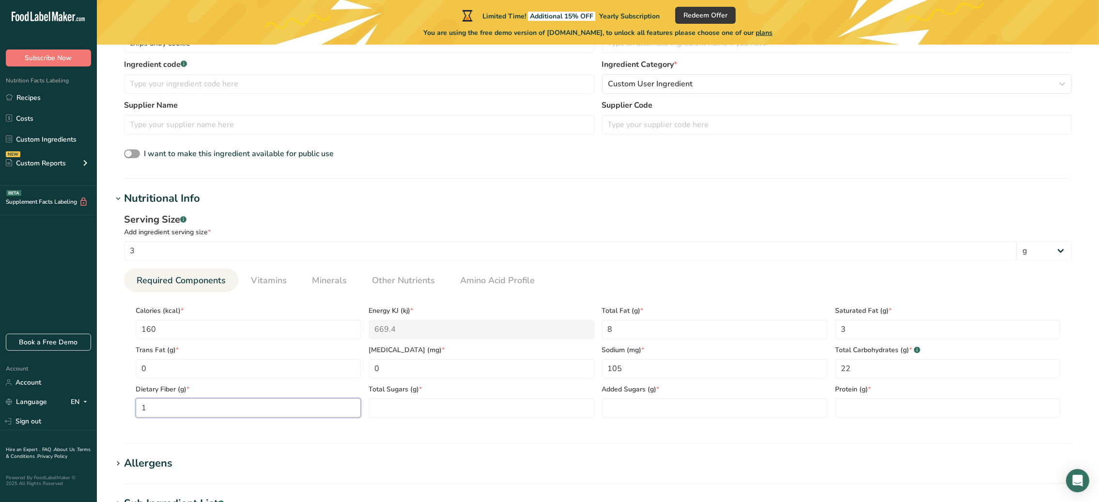
click at [244, 411] on Fiber "1" at bounding box center [248, 407] width 225 height 19
type Fiber "1"
click at [402, 406] on Sugars "number" at bounding box center [481, 407] width 225 height 19
type Sugars "10"
click at [620, 409] on Sugars "number" at bounding box center [714, 407] width 225 height 19
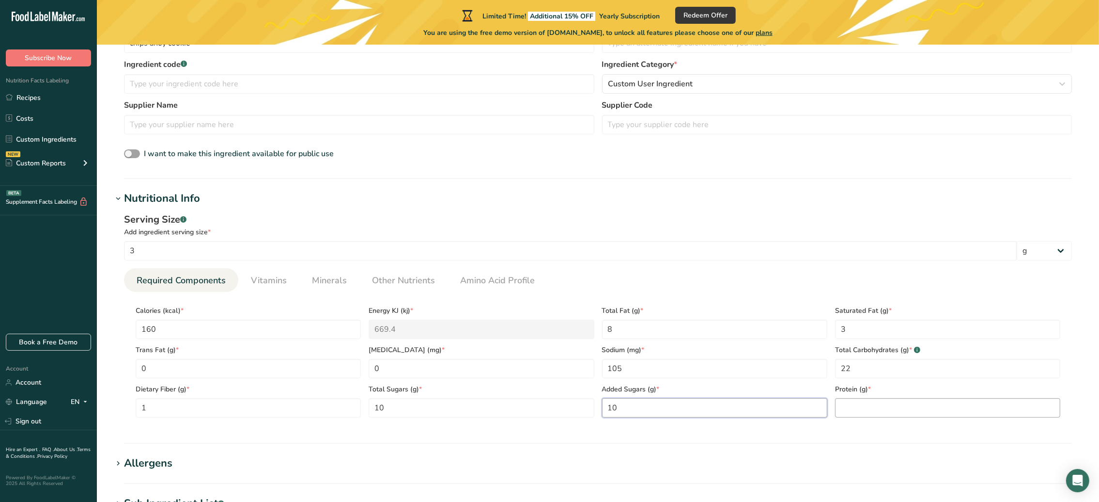
type Sugars "10"
click at [867, 412] on input "number" at bounding box center [947, 407] width 225 height 19
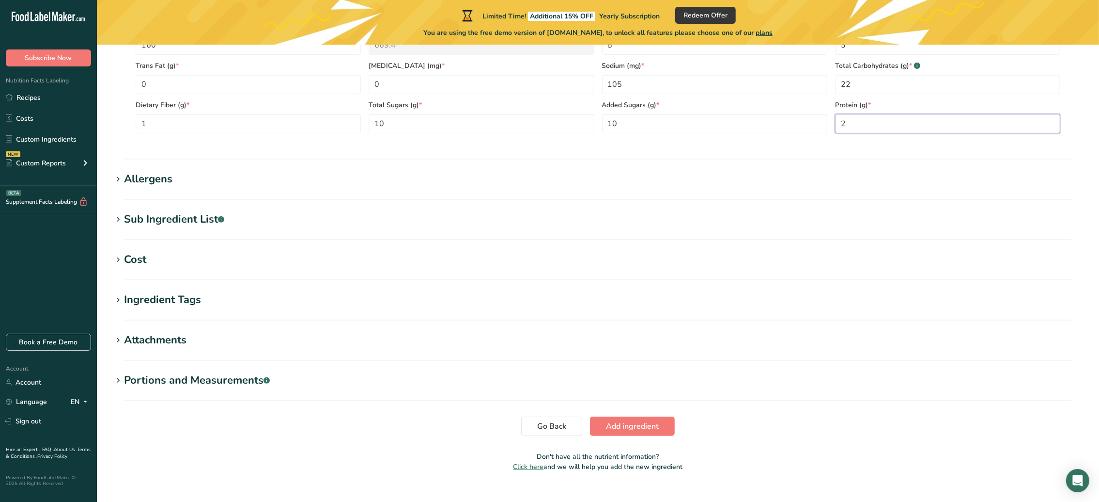
scroll to position [524, 0]
type input "2"
click at [649, 423] on span "Add ingredient" at bounding box center [632, 424] width 53 height 12
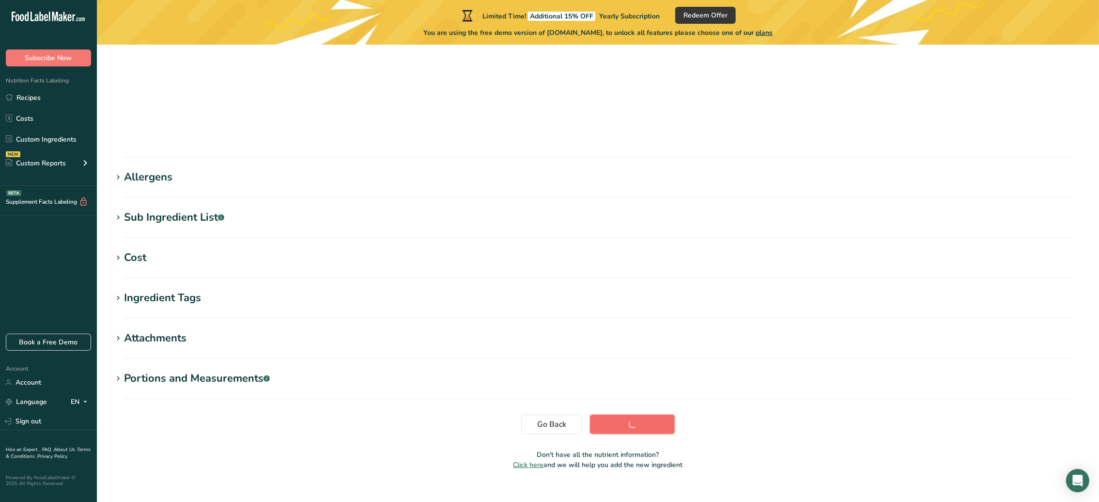
scroll to position [63, 0]
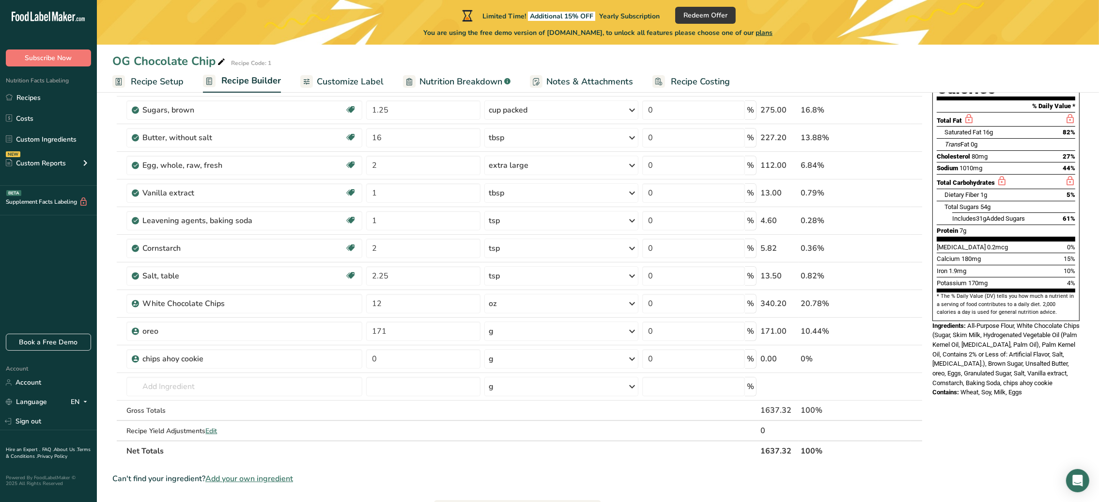
scroll to position [132, 0]
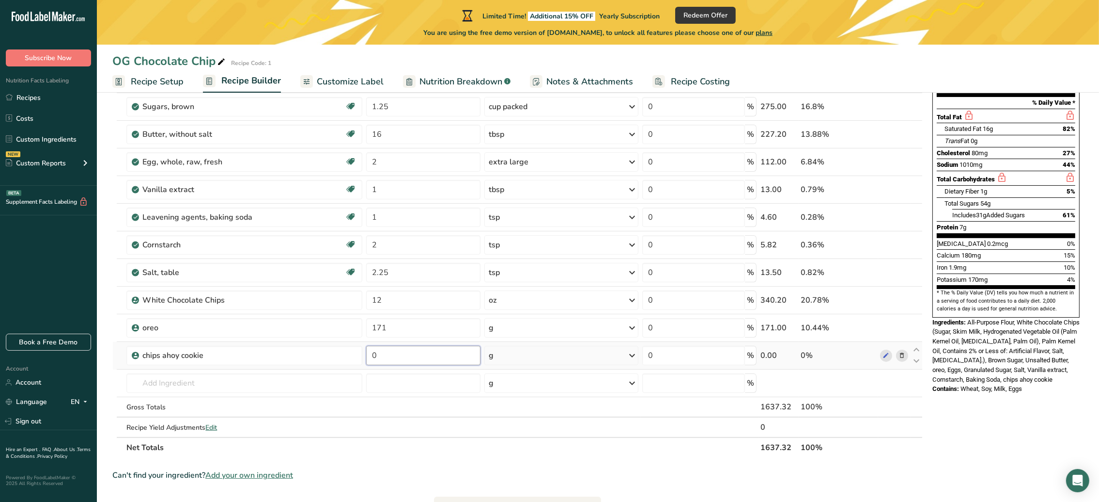
click at [444, 358] on input "0" at bounding box center [423, 354] width 114 height 19
type input "132"
click at [272, 385] on div "Ingredient * Amount * Unit * Waste * .a-a{fill:#347362;}.b-a{fill:#fff;} Grams …" at bounding box center [517, 237] width 811 height 440
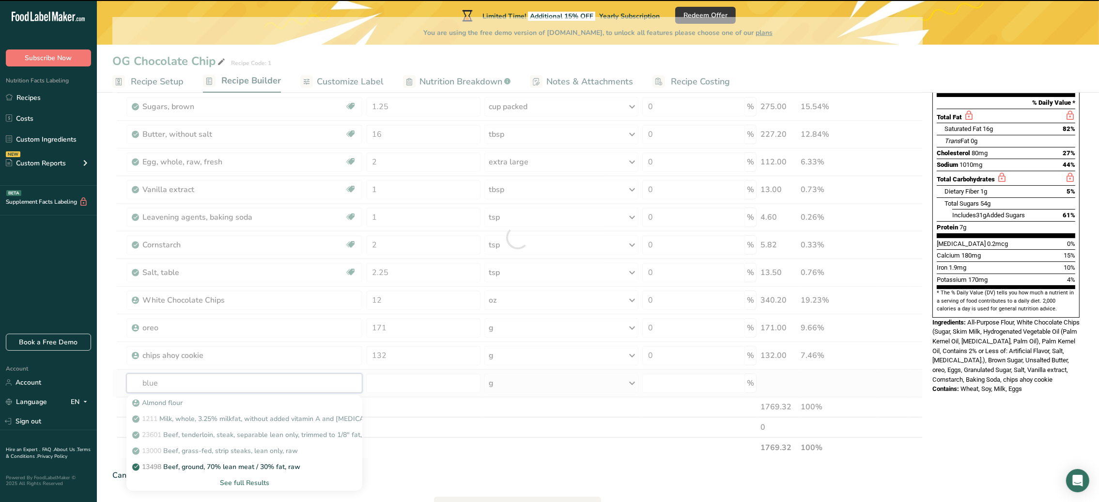
type input "blue"
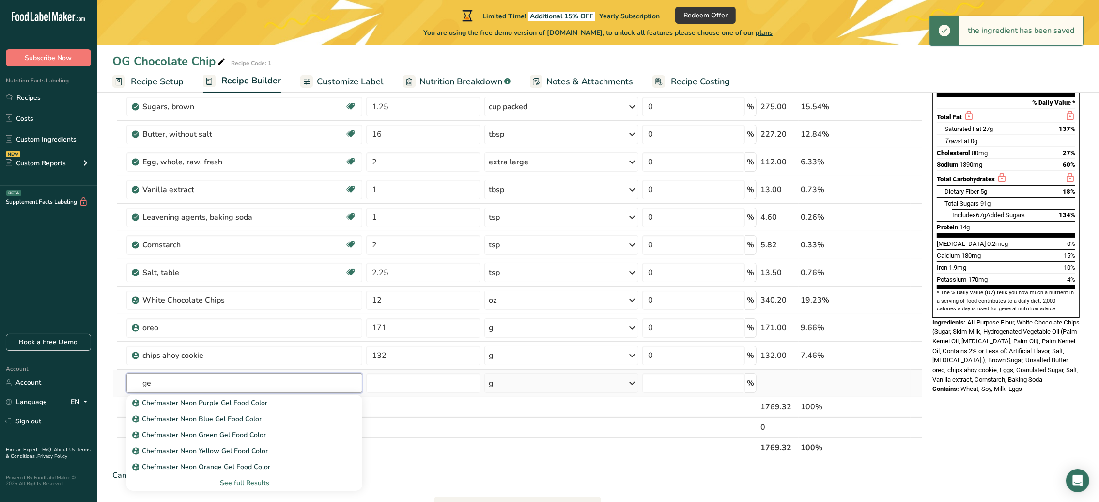
type input "g"
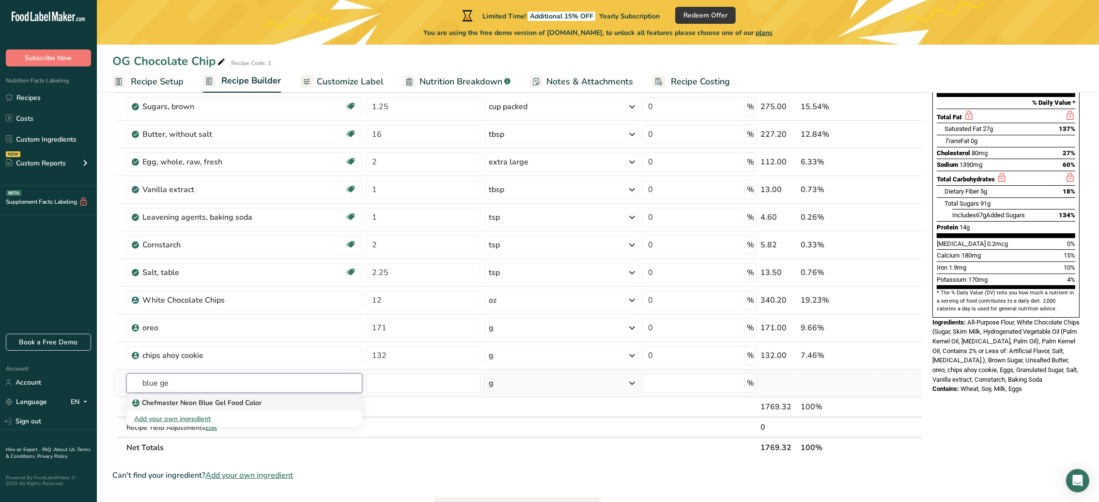
type input "blue ge"
click at [210, 402] on p "Chefmaster Neon Blue Gel Food Color" at bounding box center [197, 402] width 127 height 10
type input "Chefmaster Neon Blue Gel Food Color"
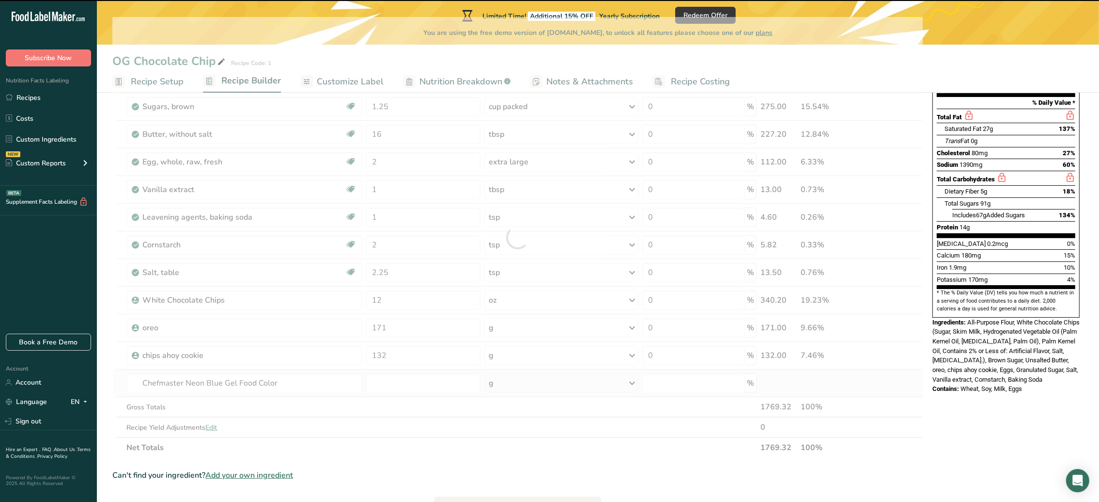
type input "0"
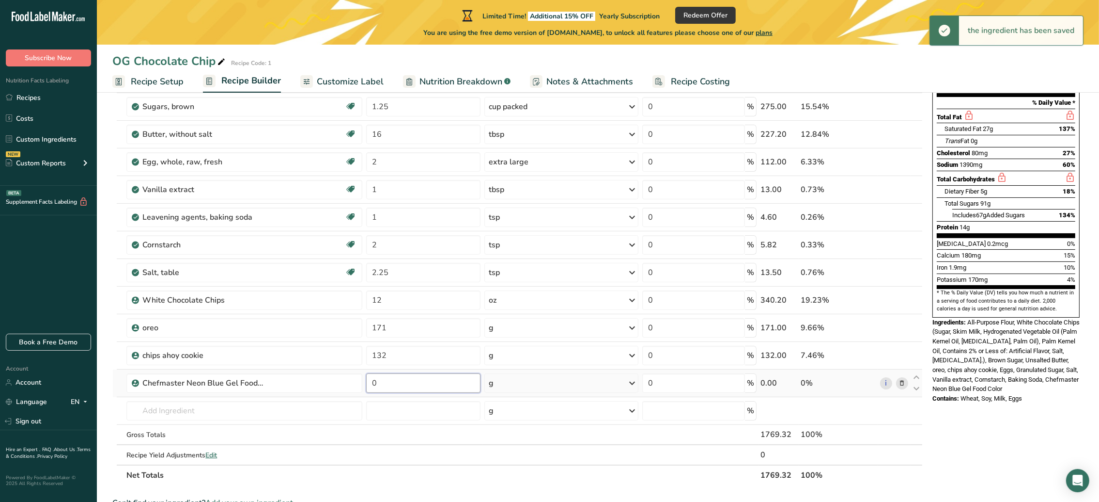
click at [402, 385] on input "0" at bounding box center [423, 382] width 114 height 19
type input "1"
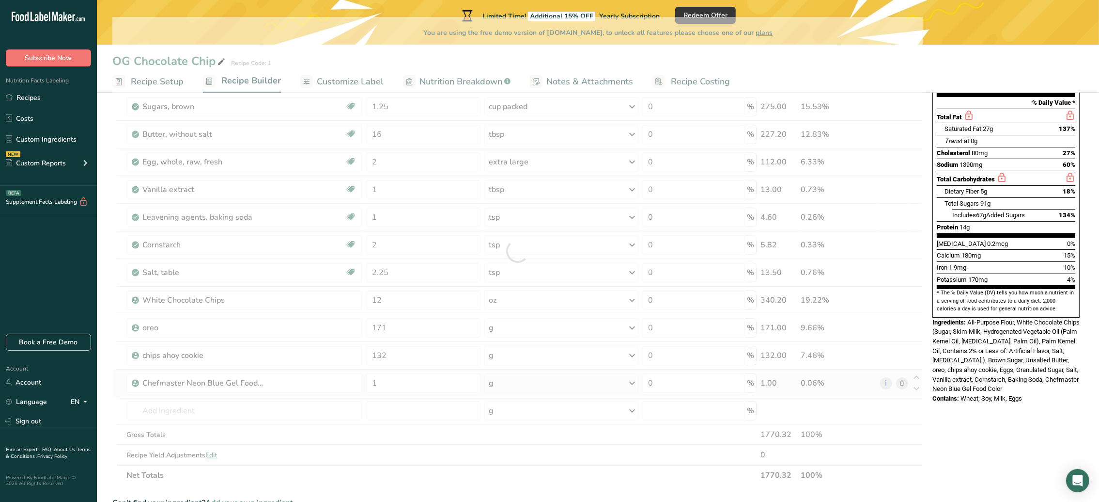
click at [502, 384] on div "Ingredient * Amount * Unit * Waste * .a-a{fill:#347362;}.b-a{fill:#fff;} Grams …" at bounding box center [517, 251] width 811 height 468
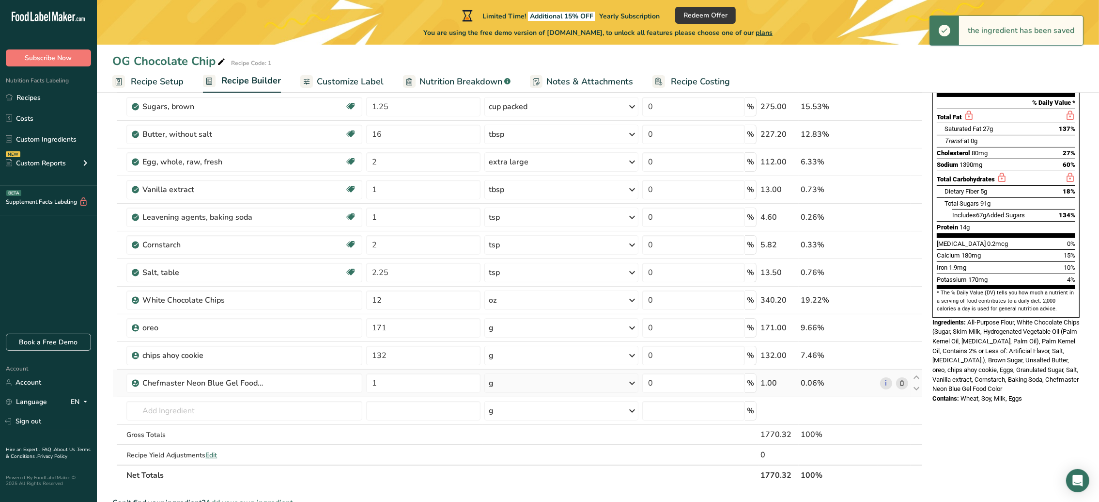
click at [502, 384] on div "g" at bounding box center [562, 382] width 154 height 19
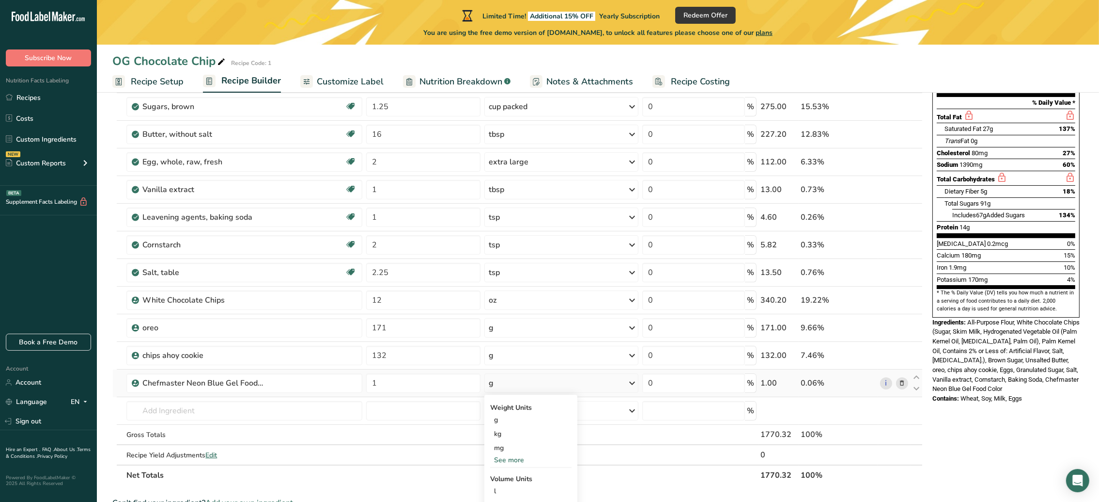
click at [511, 460] on div "See more" at bounding box center [530, 460] width 81 height 10
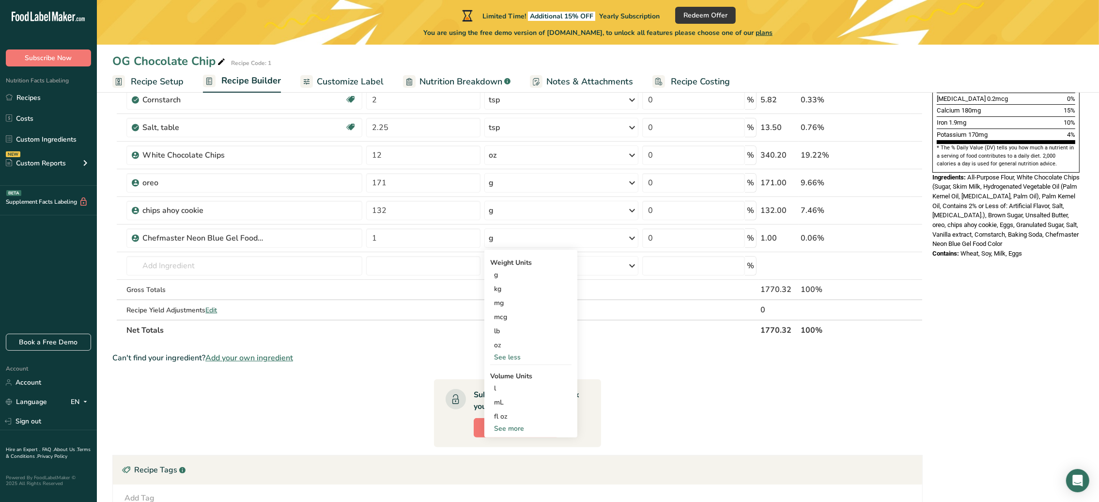
scroll to position [278, 0]
click at [514, 425] on div "See more" at bounding box center [530, 428] width 81 height 10
click at [502, 446] on div "tsp" at bounding box center [531, 444] width 74 height 10
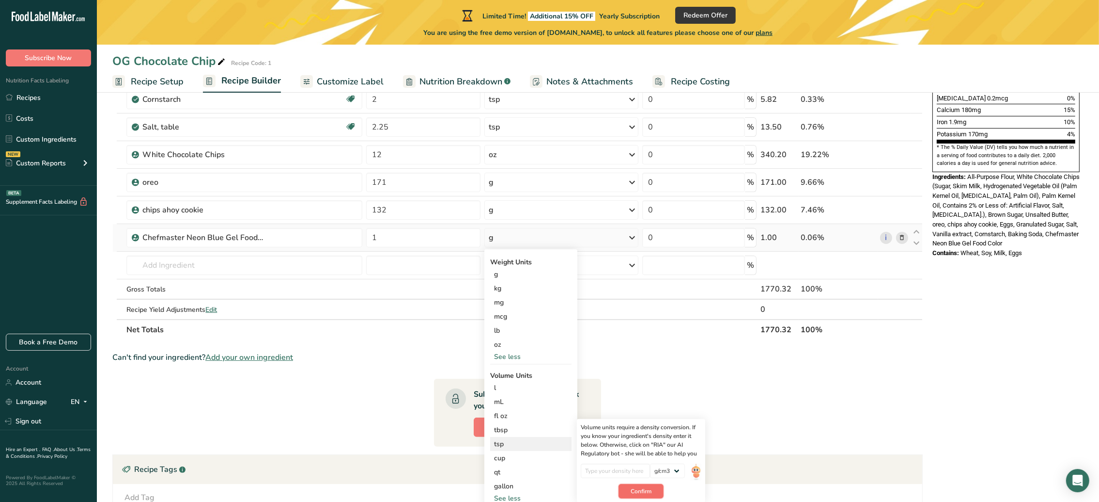
click at [638, 484] on button "Confirm" at bounding box center [641, 491] width 45 height 15
click at [701, 474] on img at bounding box center [696, 471] width 11 height 17
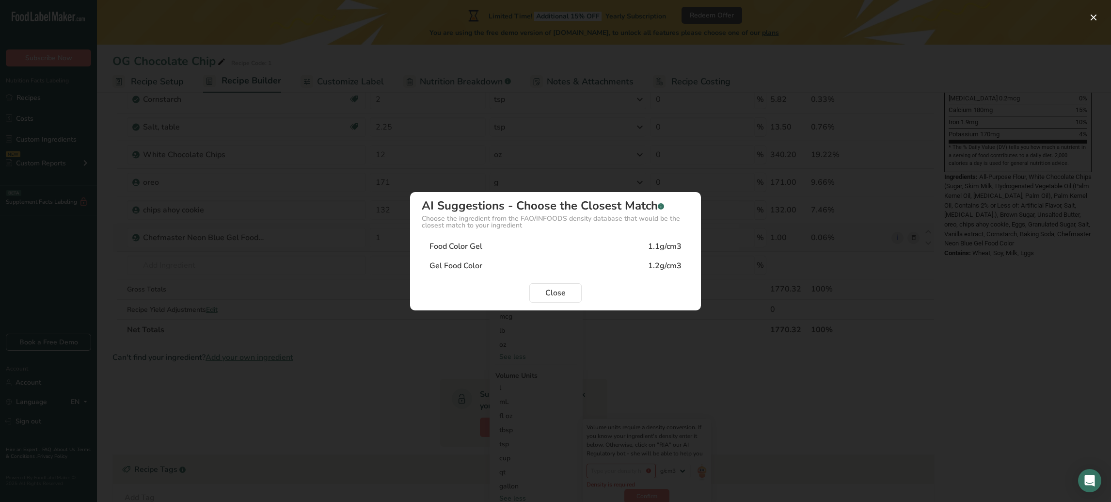
click at [546, 248] on div "Food Color Gel 1.1g/cm3" at bounding box center [555, 245] width 267 height 19
type input "1.1"
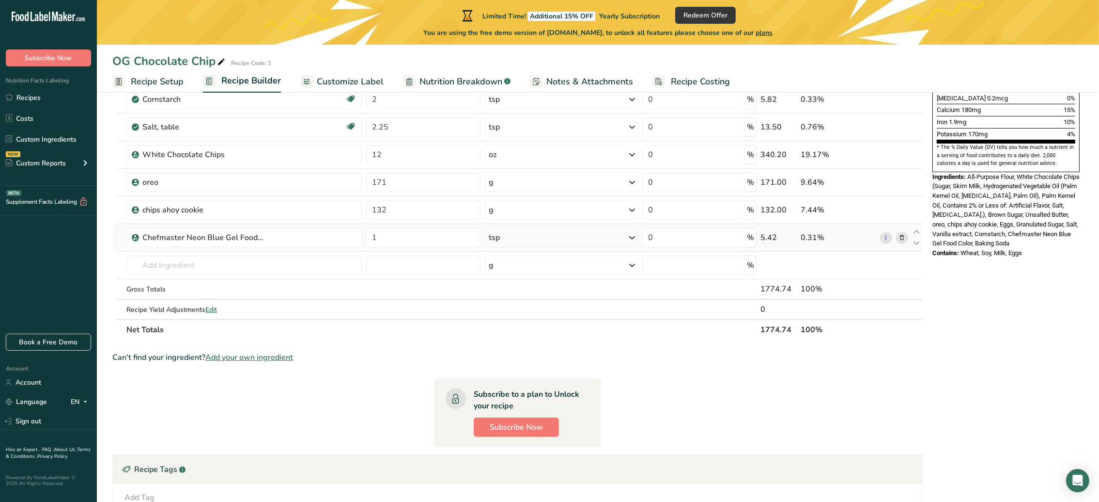
drag, startPoint x: 1034, startPoint y: 236, endPoint x: 933, endPoint y: 158, distance: 127.8
click at [933, 158] on div "Nutrition Facts 1 Serving Per Container Serving Size 148g Amount Per Serving Ca…" at bounding box center [1006, 47] width 155 height 429
copy div "Ingredients: All-Purpose Flour, White Chocolate Chips (Sugar, Skim Milk, Hydrog…"
